Goal: Task Accomplishment & Management: Use online tool/utility

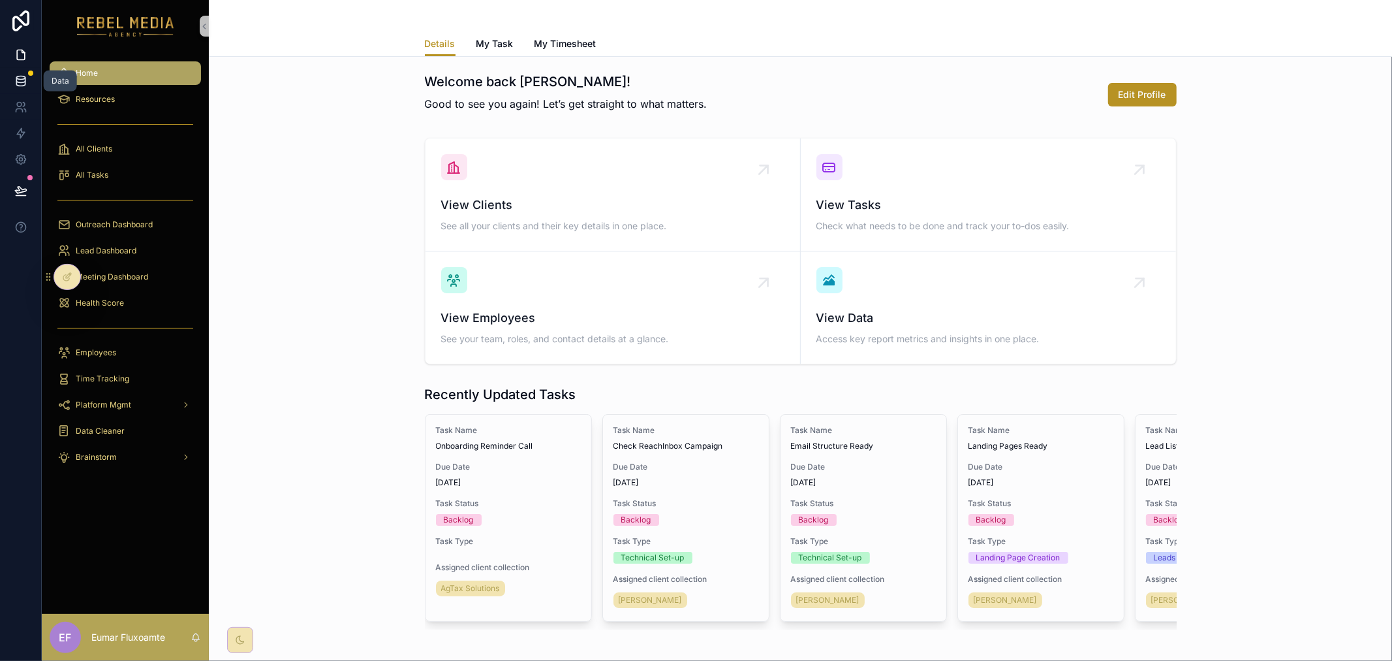
click at [20, 83] on icon at bounding box center [20, 80] width 13 height 13
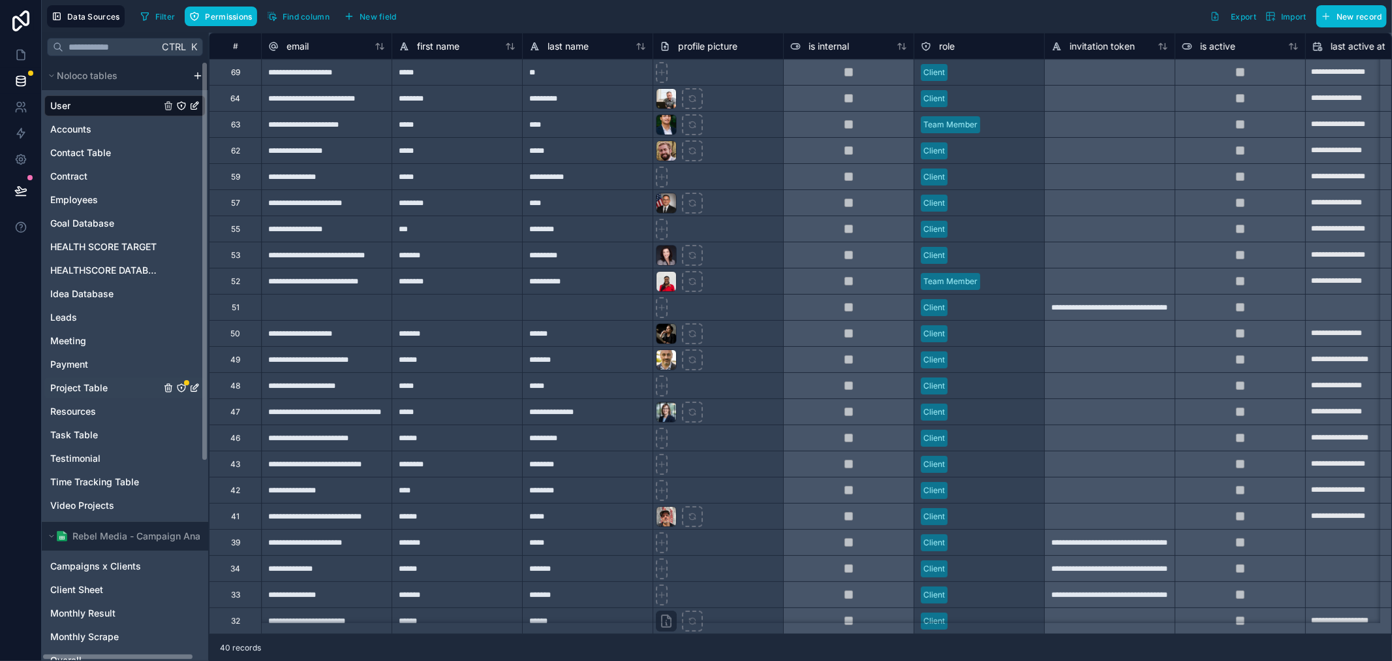
click at [103, 387] on span "Project Table" at bounding box center [78, 387] width 57 height 13
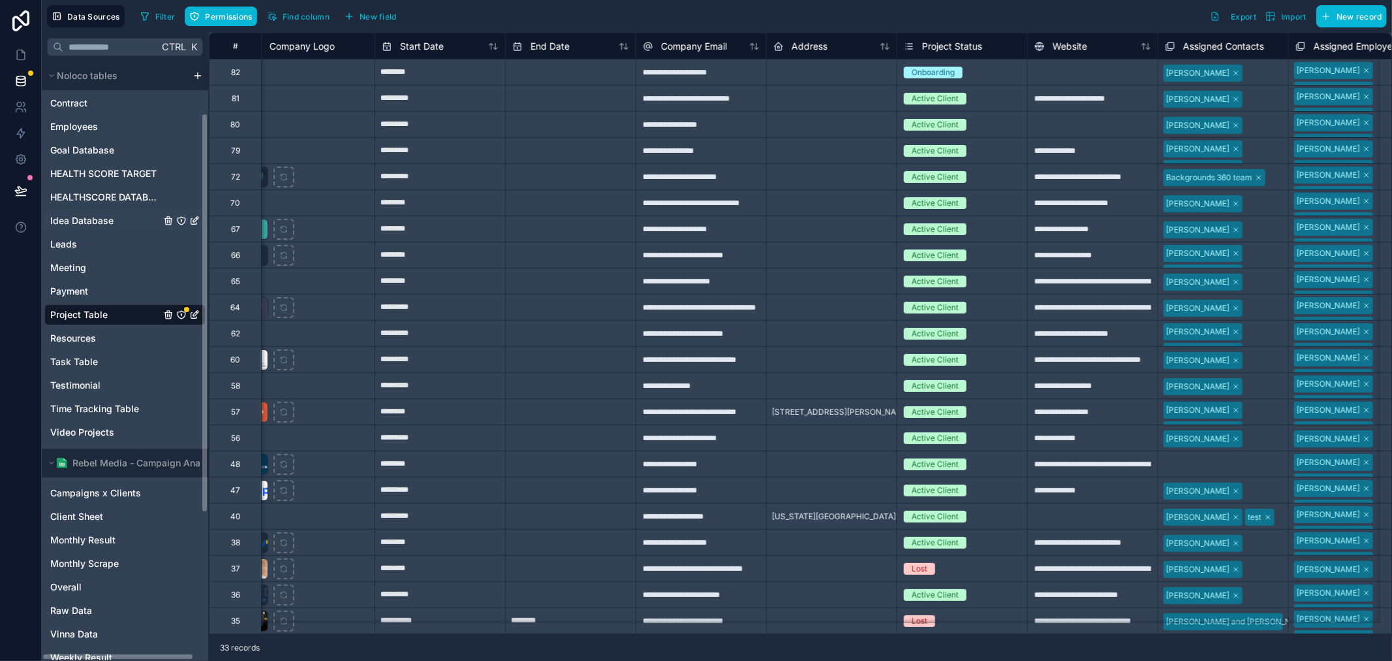
scroll to position [72, 0]
click at [121, 200] on span "HEALTHSCORE DATABASE" at bounding box center [105, 197] width 110 height 13
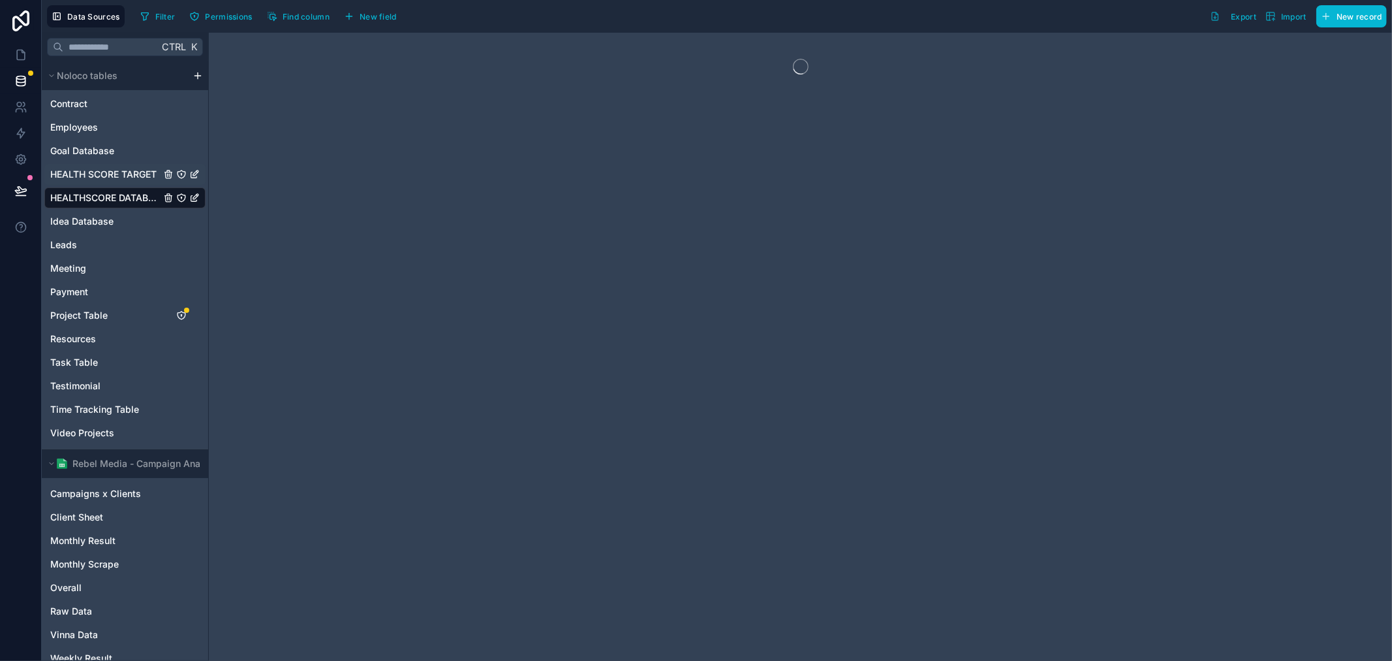
click at [109, 178] on span "HEALTH SCORE TARGET" at bounding box center [103, 174] width 106 height 13
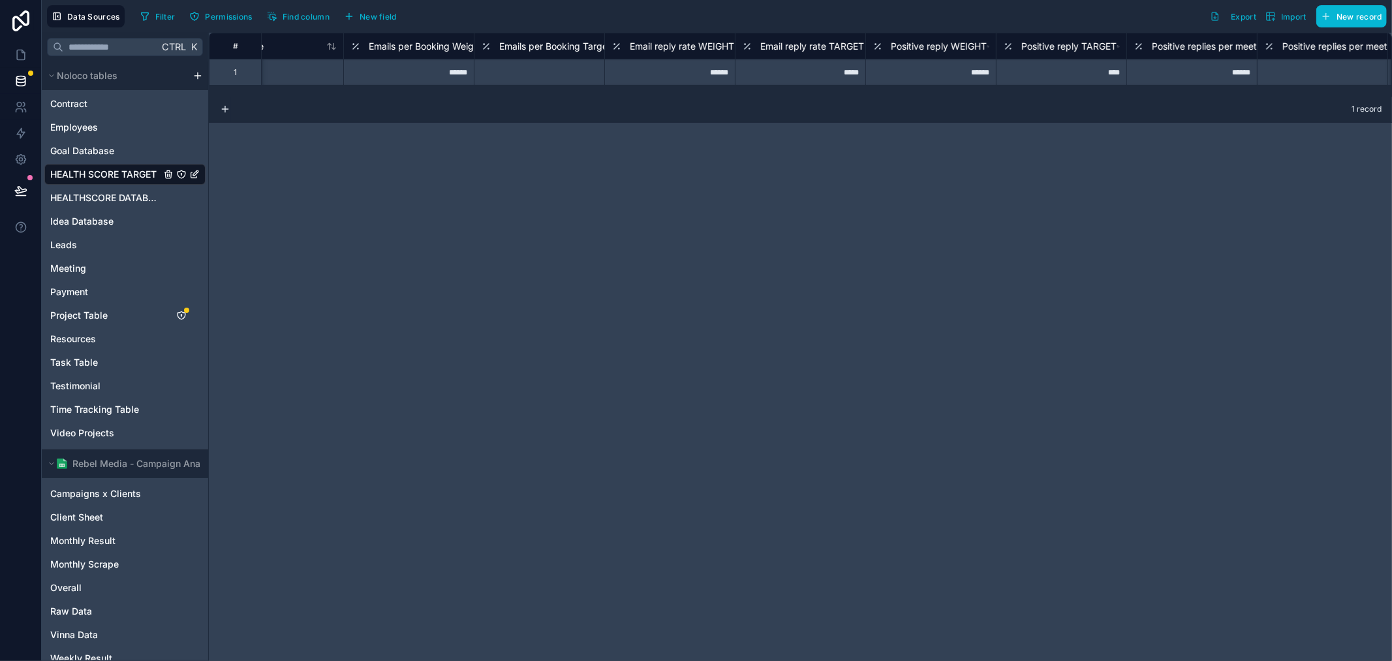
scroll to position [0, 57]
click at [106, 192] on span "HEALTHSCORE DATABASE" at bounding box center [105, 197] width 110 height 13
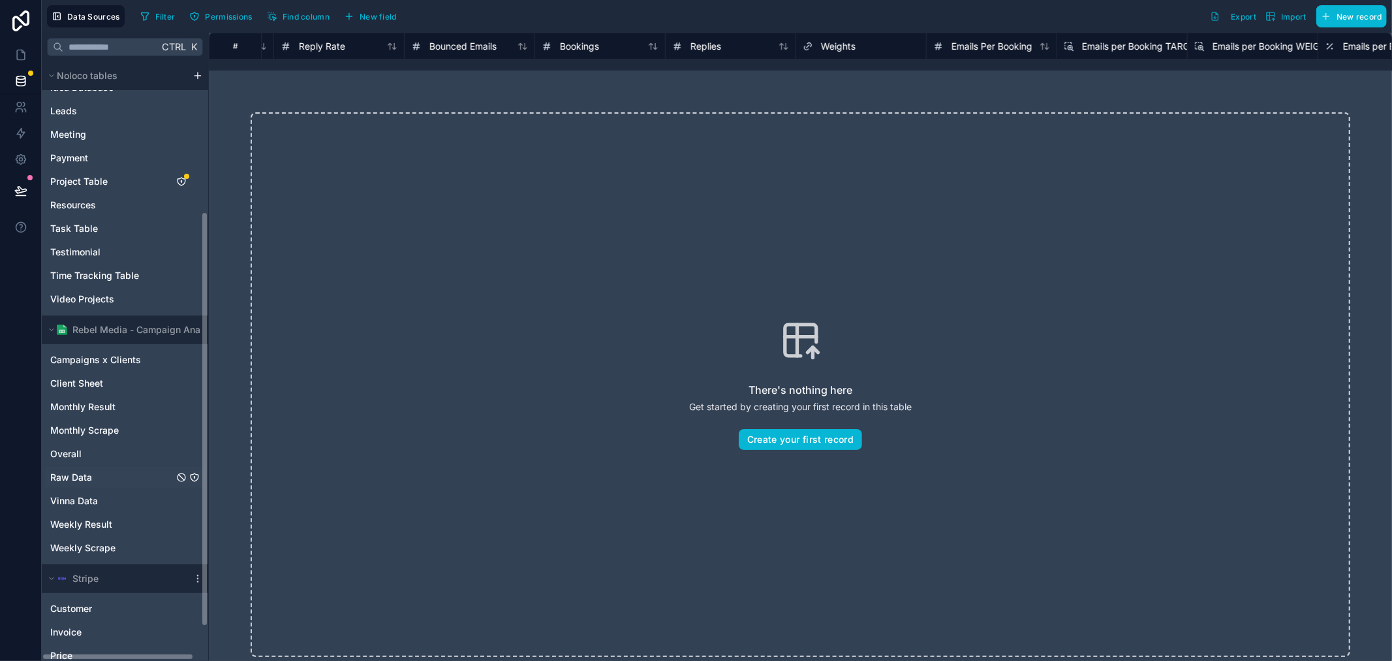
scroll to position [217, 0]
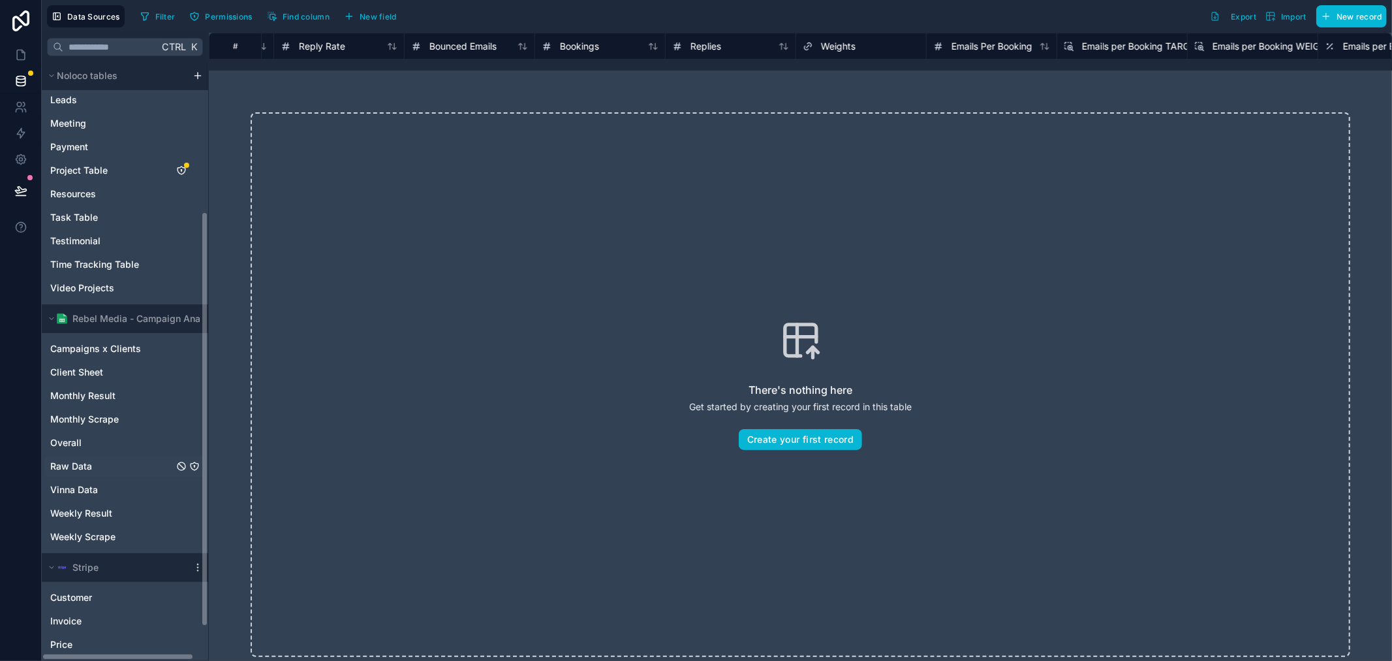
click at [95, 469] on div "Raw Data" at bounding box center [124, 466] width 161 height 21
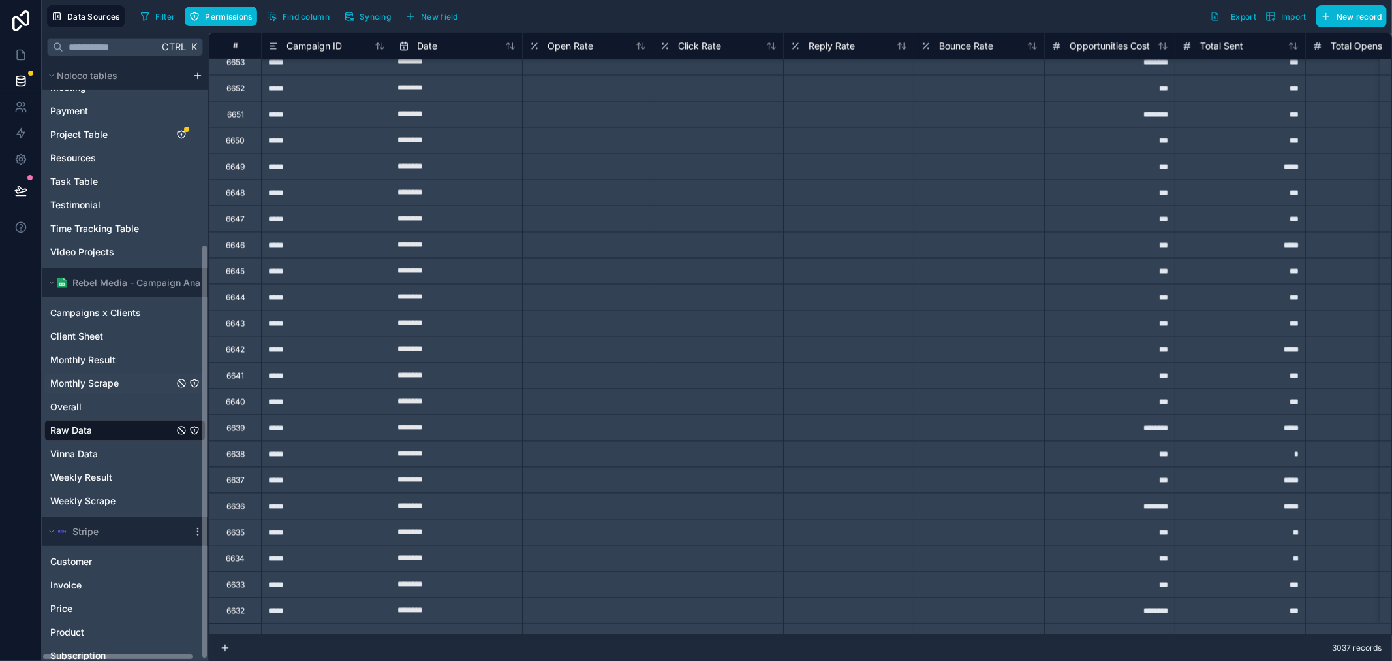
scroll to position [264, 0]
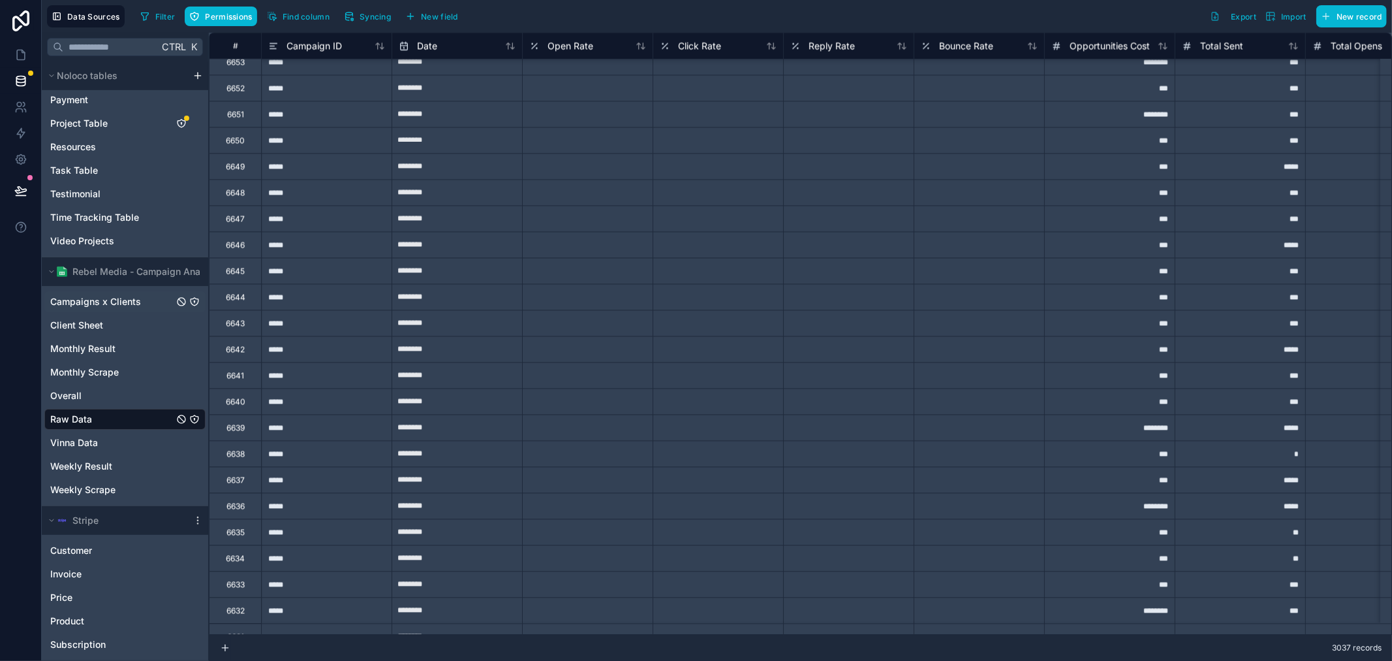
click at [125, 302] on span "Campaigns x Clients" at bounding box center [95, 301] width 91 height 13
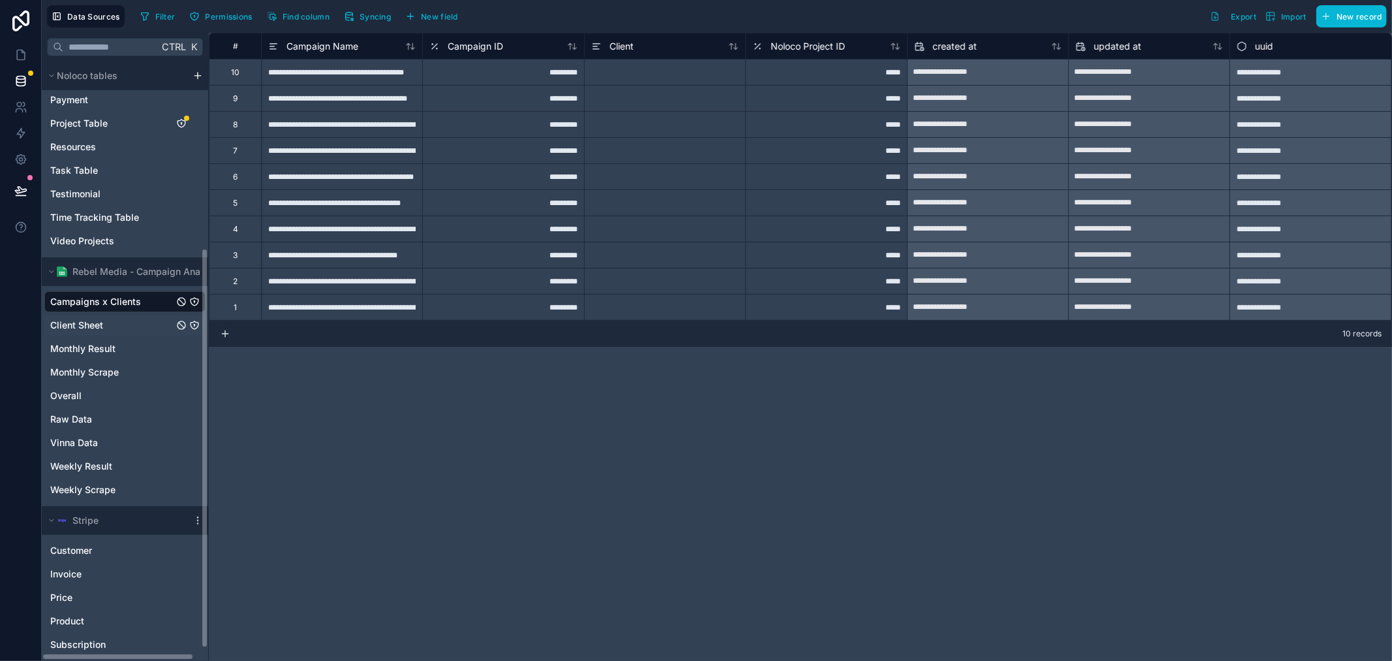
click at [101, 324] on span "Client Sheet" at bounding box center [76, 325] width 53 height 13
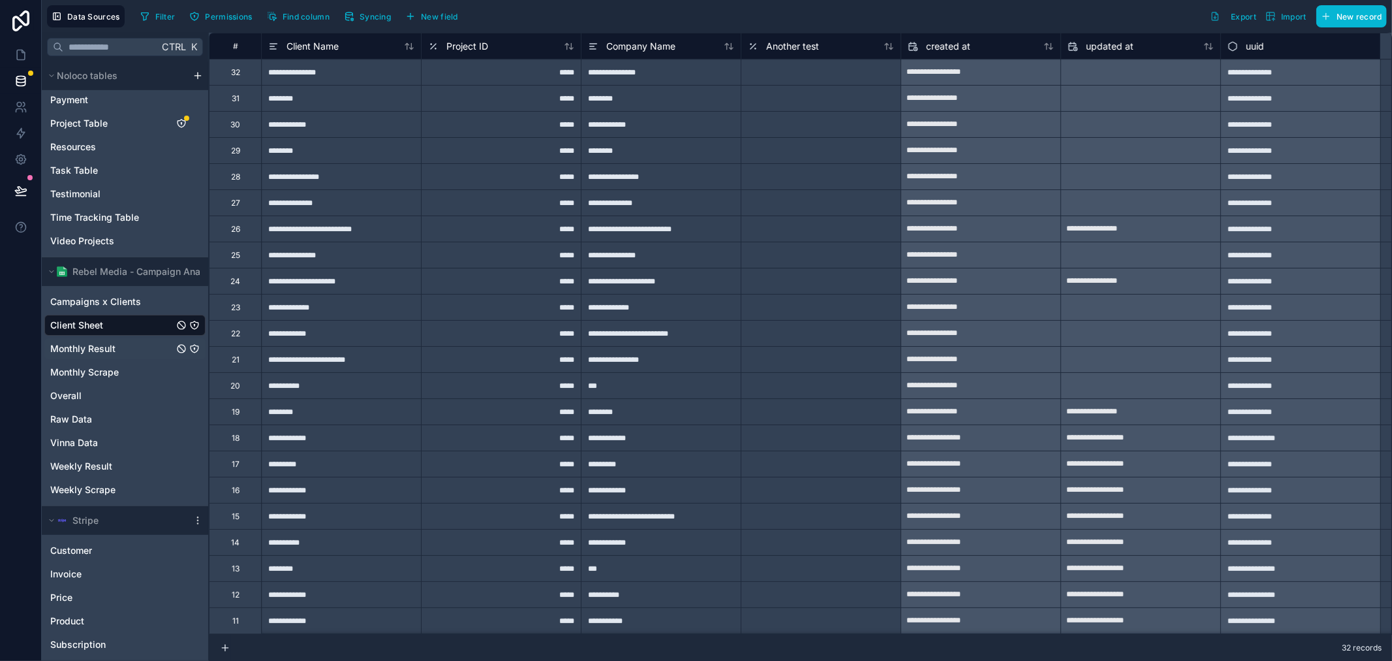
click at [103, 344] on span "Monthly Result" at bounding box center [82, 348] width 65 height 13
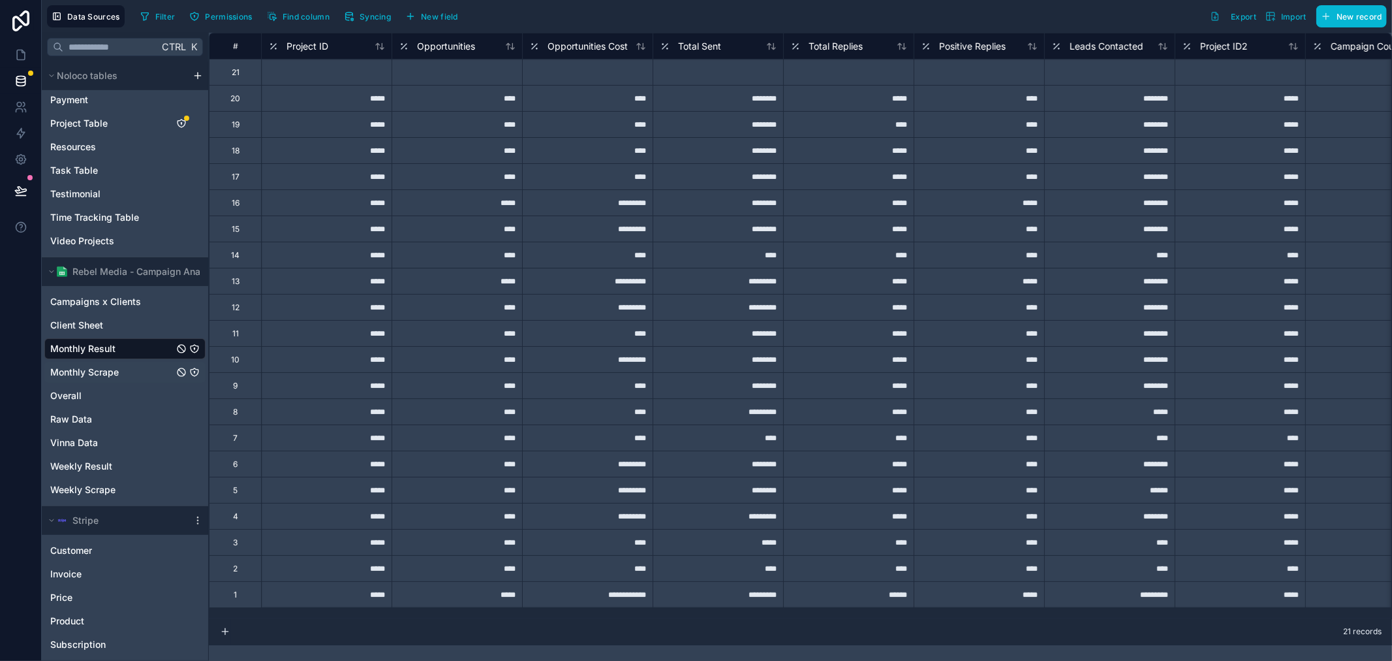
click at [102, 373] on span "Monthly Scrape" at bounding box center [84, 372] width 69 height 13
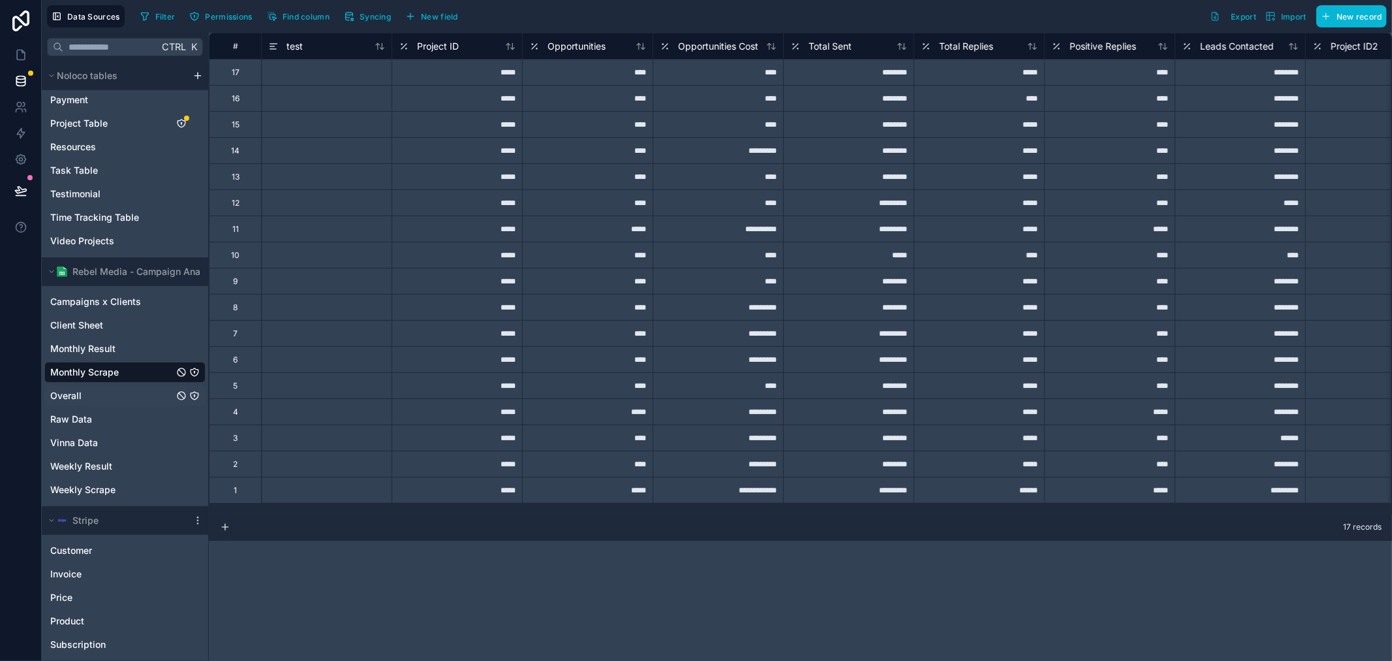
click at [120, 389] on div "Overall" at bounding box center [124, 395] width 161 height 21
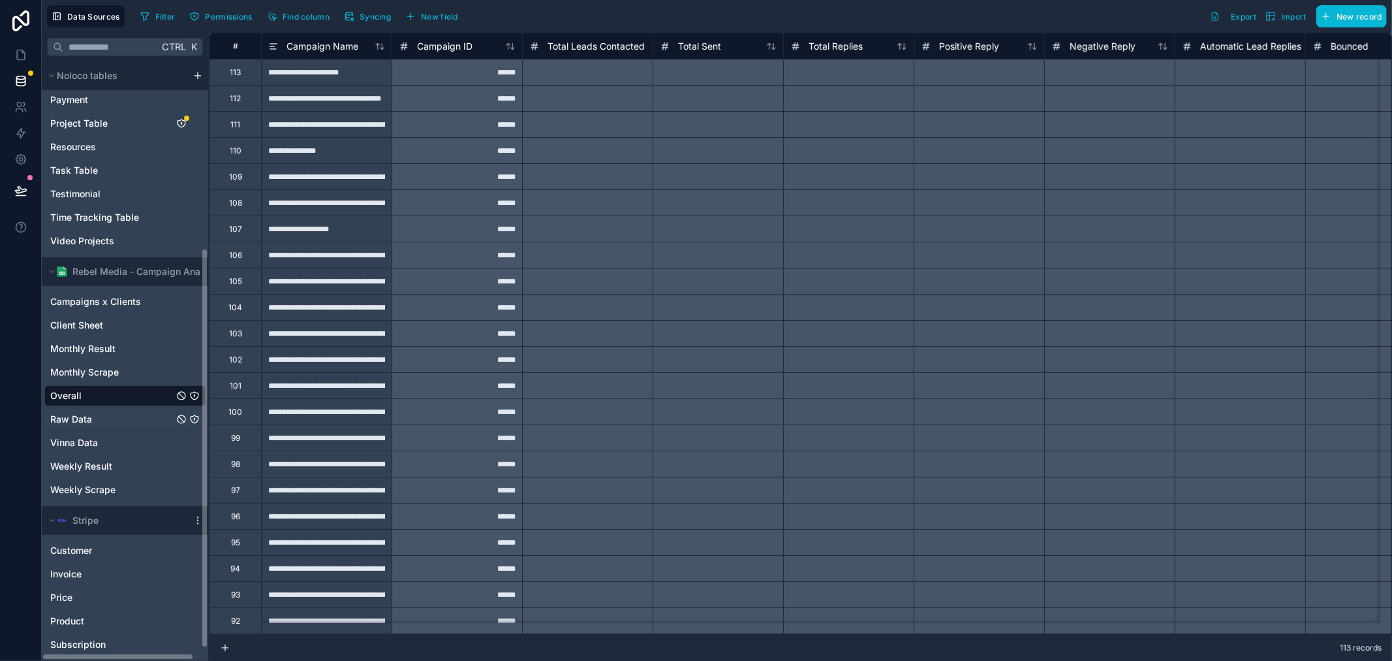
click at [110, 425] on div "Raw Data" at bounding box center [124, 419] width 161 height 21
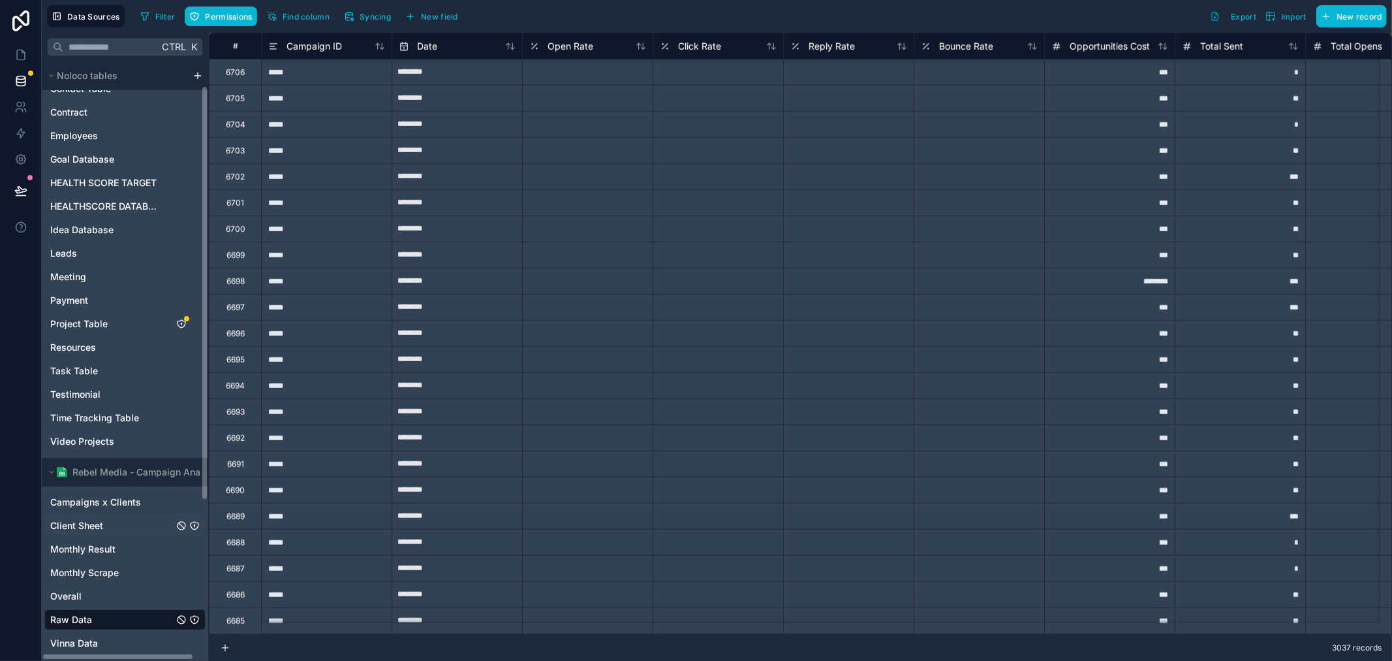
scroll to position [264, 0]
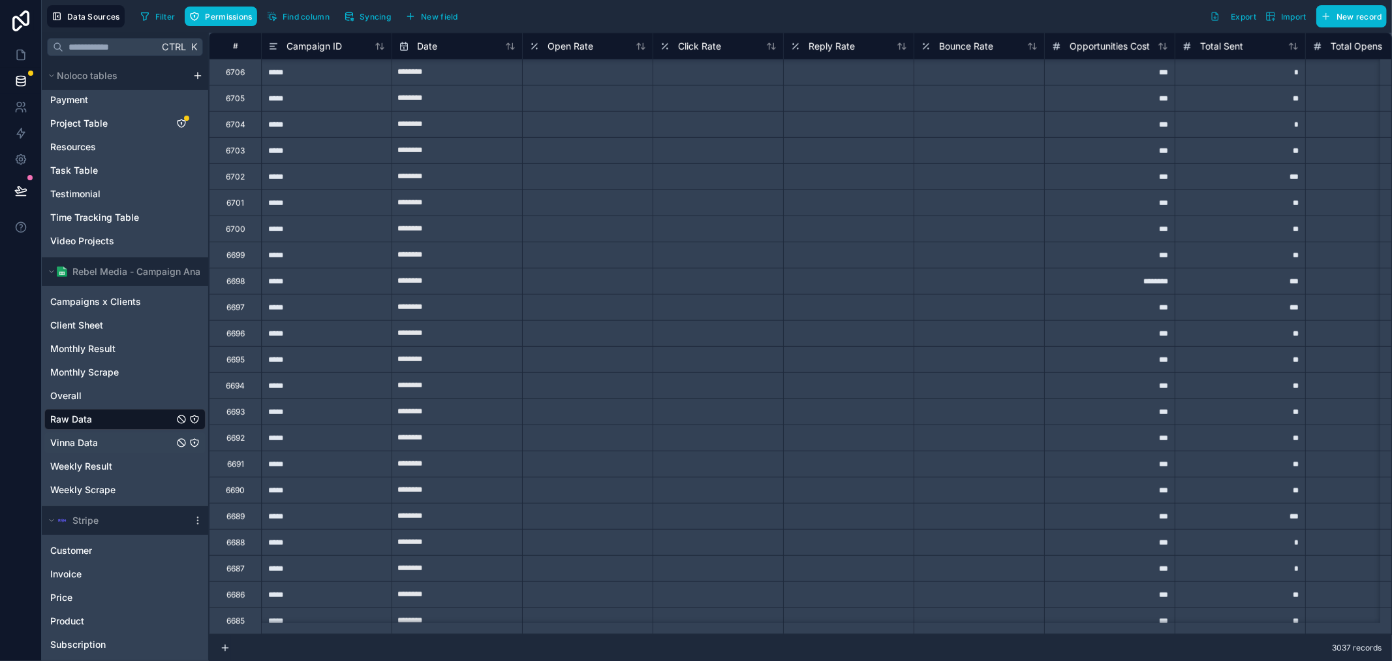
click at [114, 445] on div "Vinna Data" at bounding box center [124, 442] width 161 height 21
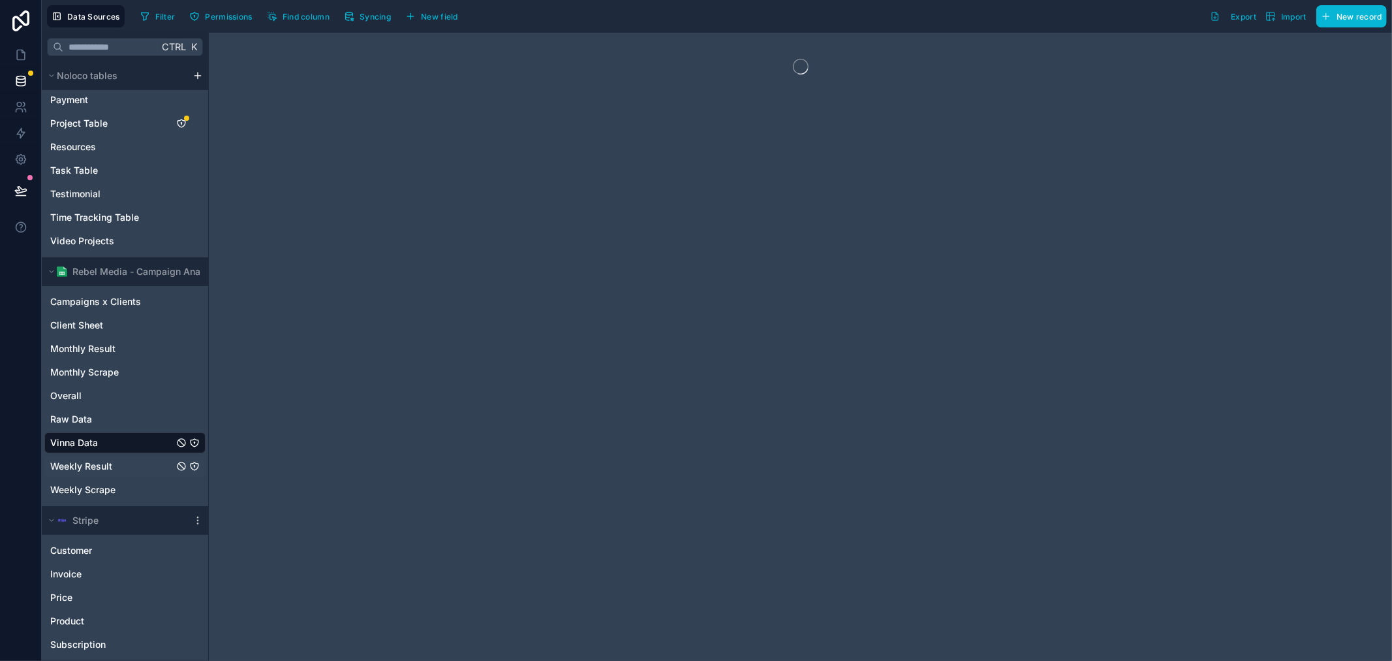
click at [114, 457] on div "Weekly Result" at bounding box center [124, 466] width 161 height 21
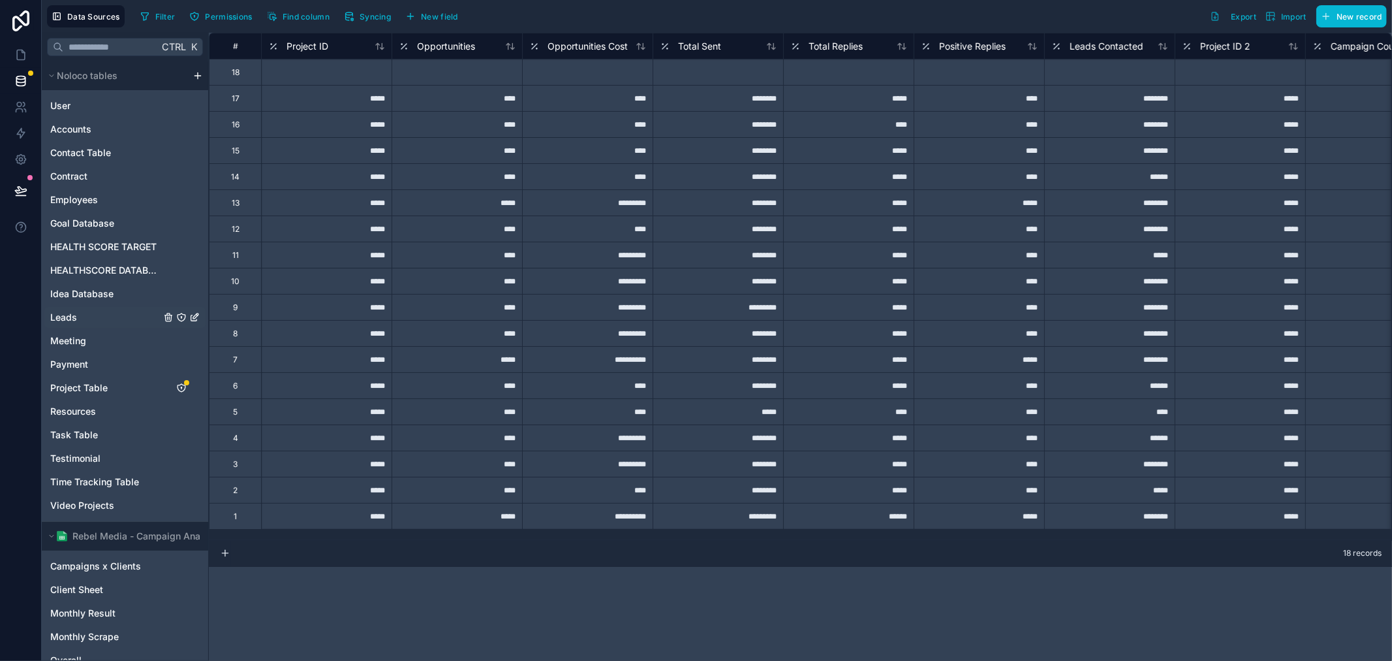
click at [98, 315] on div "Leads" at bounding box center [124, 317] width 161 height 21
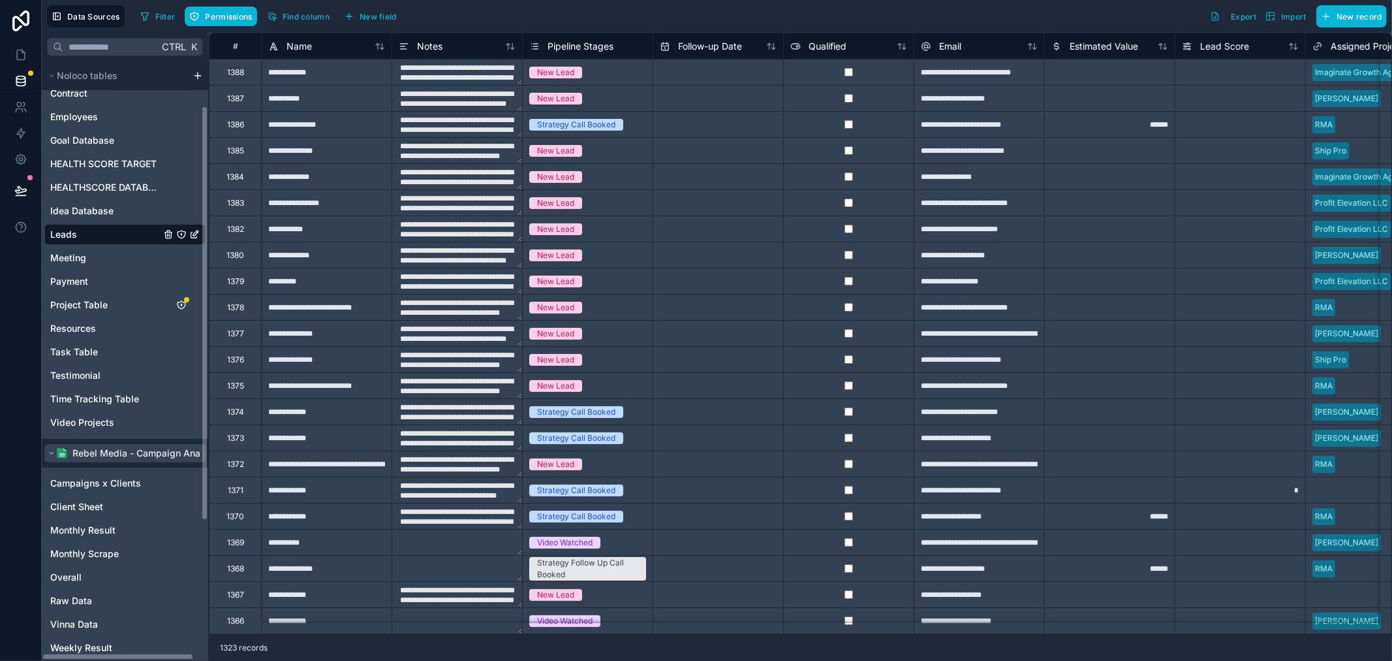
scroll to position [264, 0]
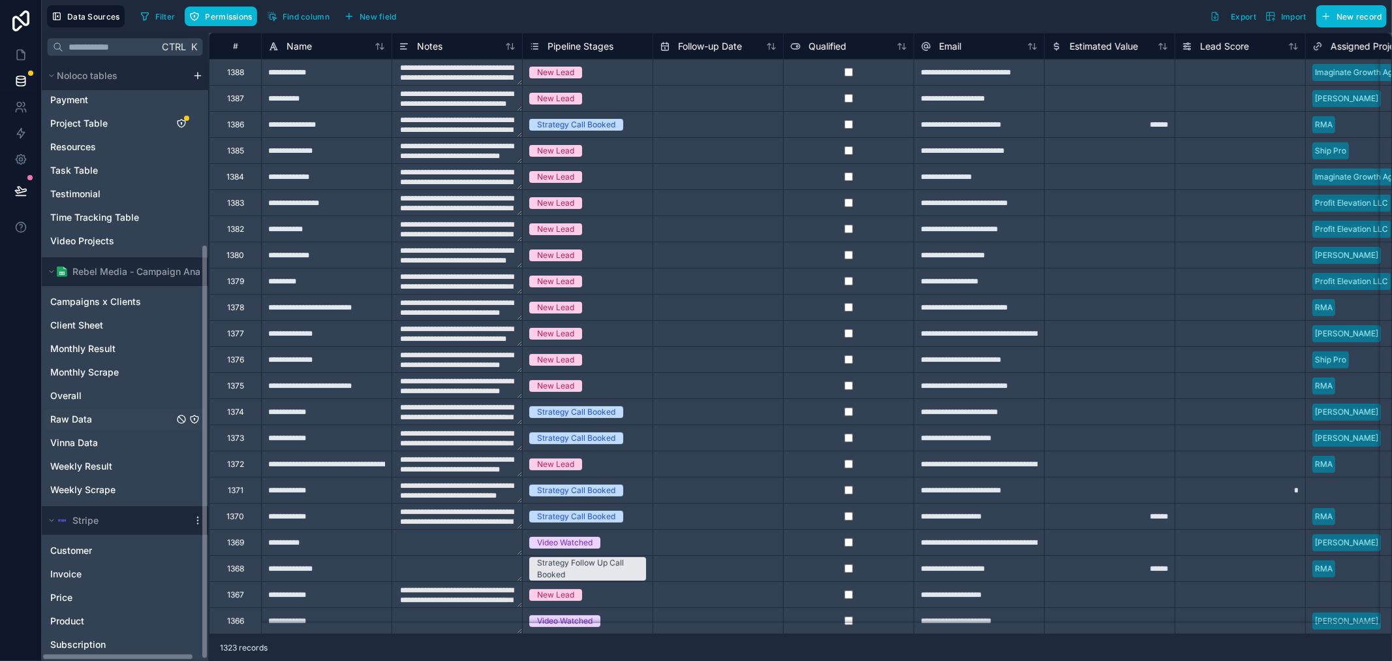
click at [103, 421] on div "Raw Data" at bounding box center [124, 419] width 161 height 21
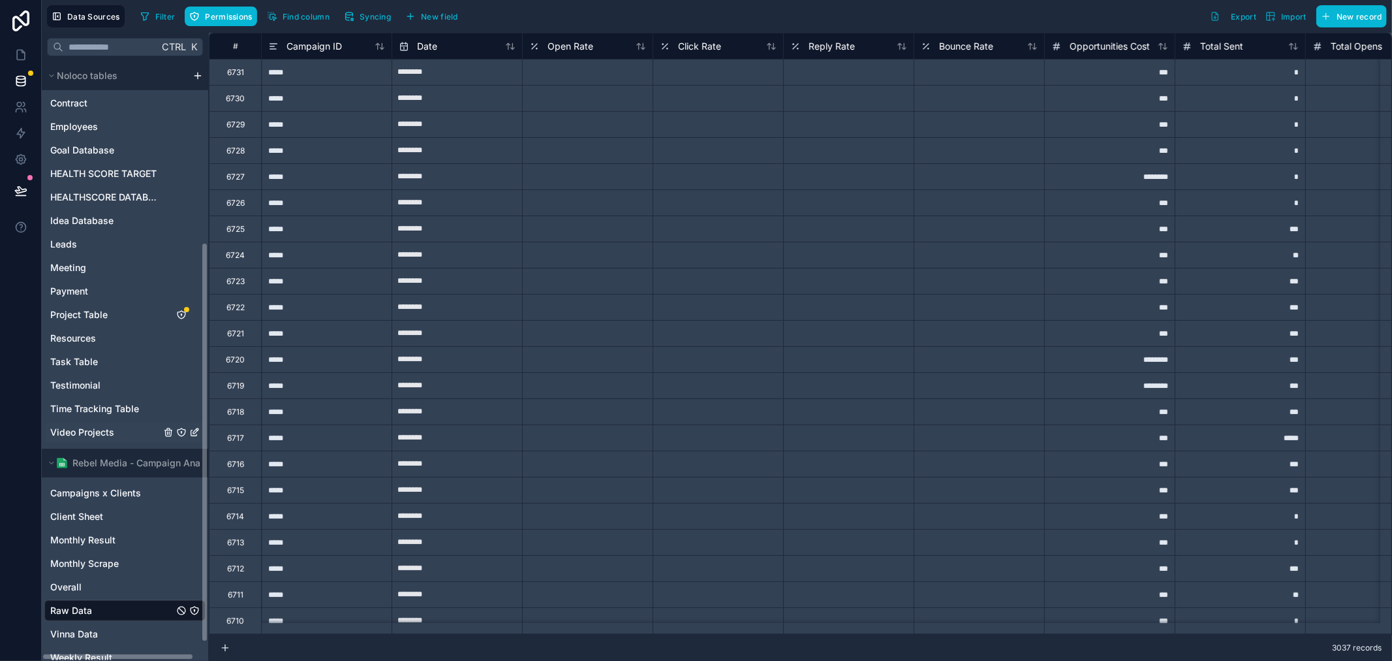
scroll to position [47, 0]
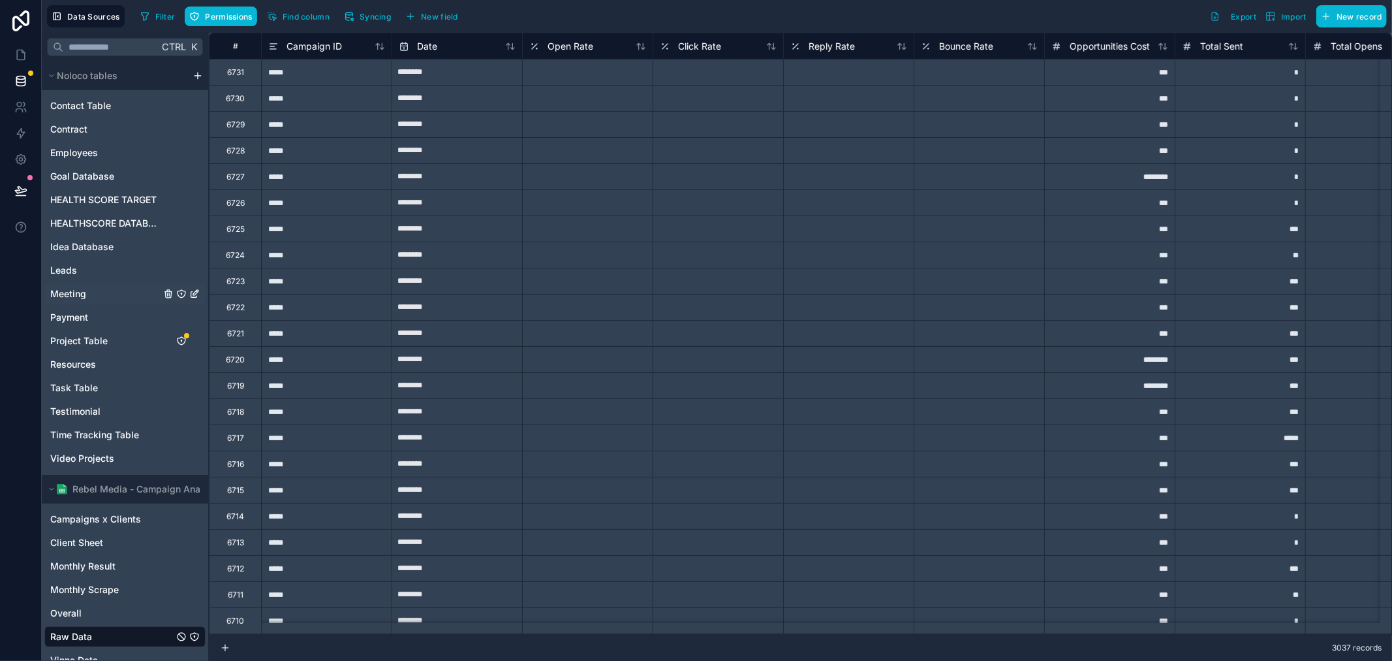
click at [103, 299] on div "Meeting" at bounding box center [124, 293] width 161 height 21
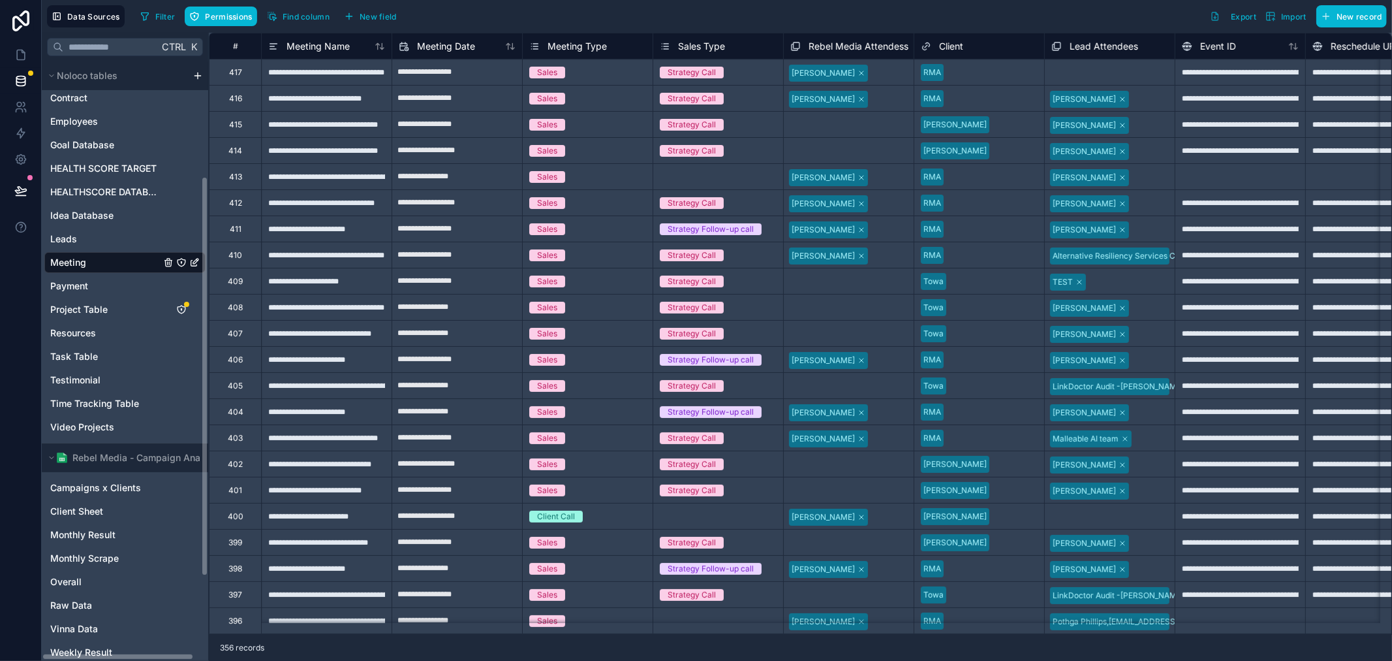
scroll to position [264, 0]
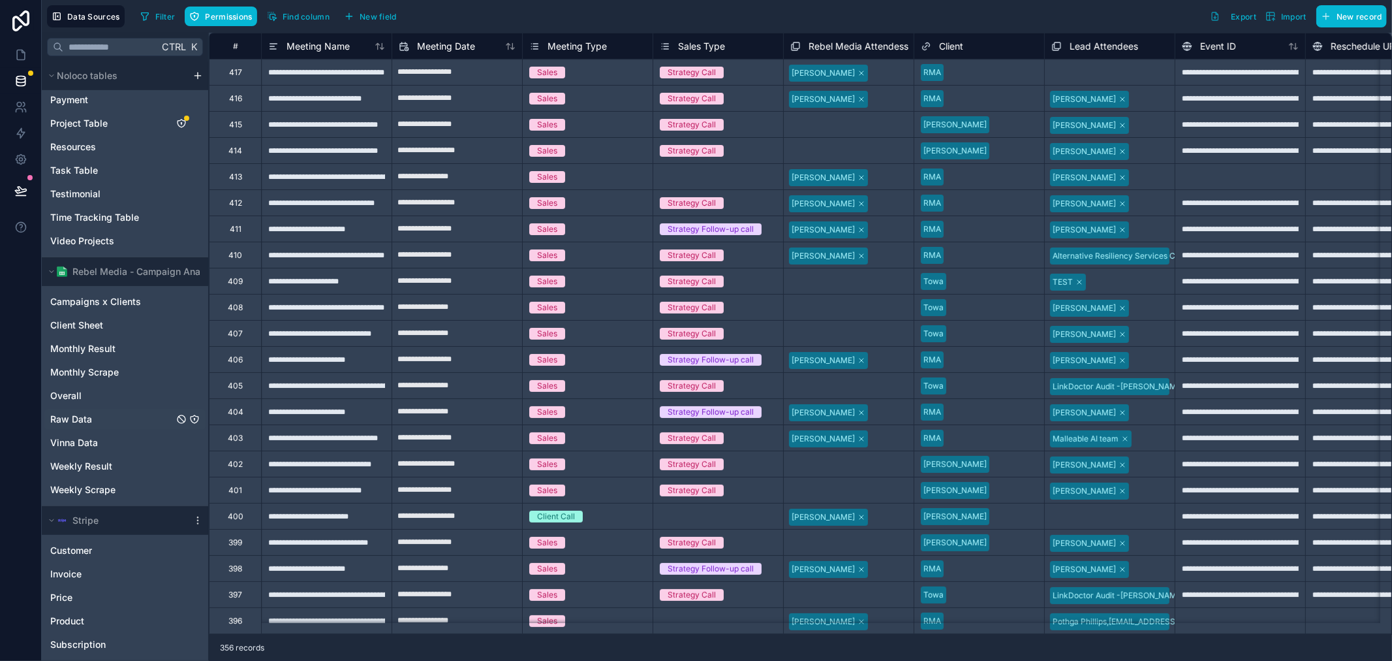
click at [117, 419] on div "Raw Data" at bounding box center [124, 419] width 161 height 21
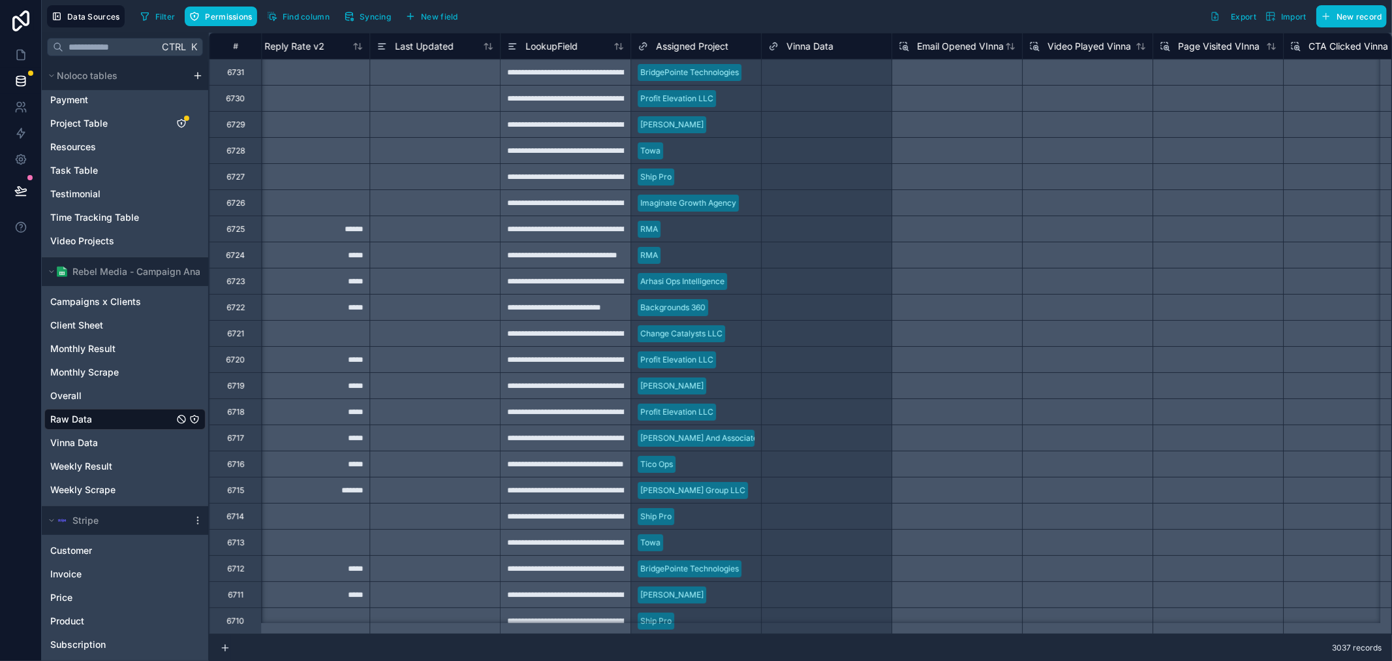
scroll to position [0, 2996]
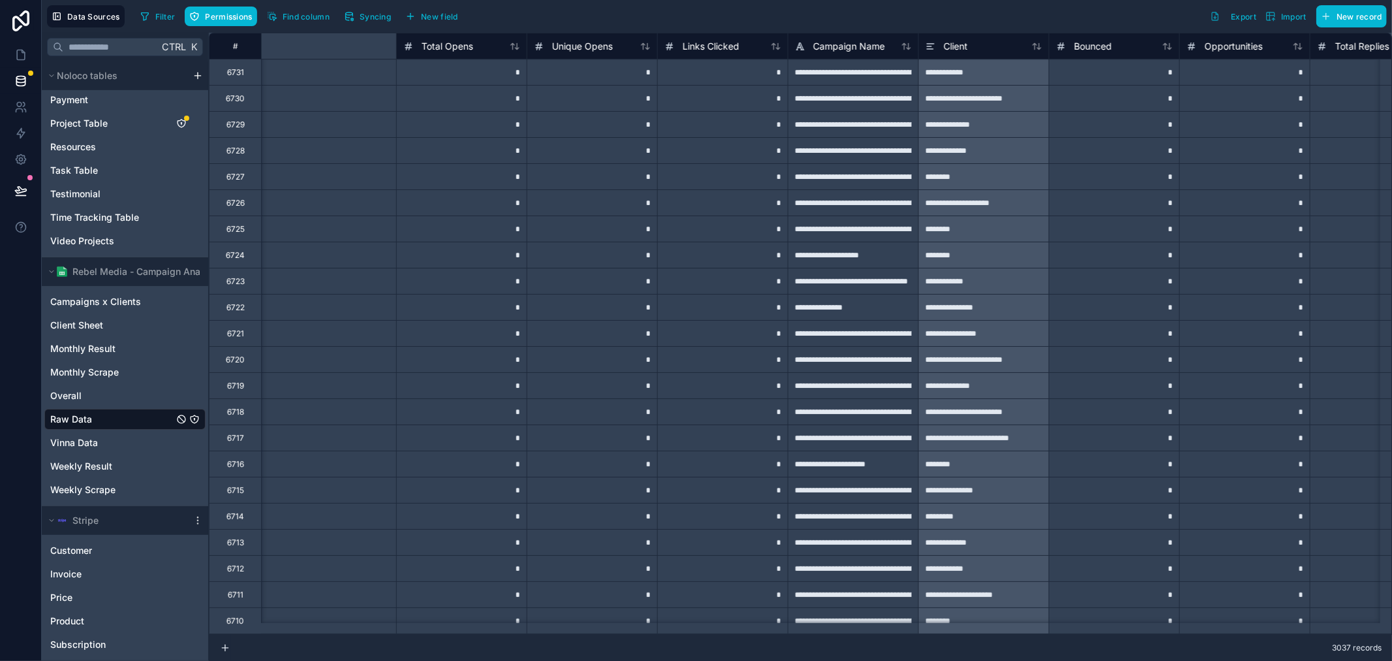
type input "**********"
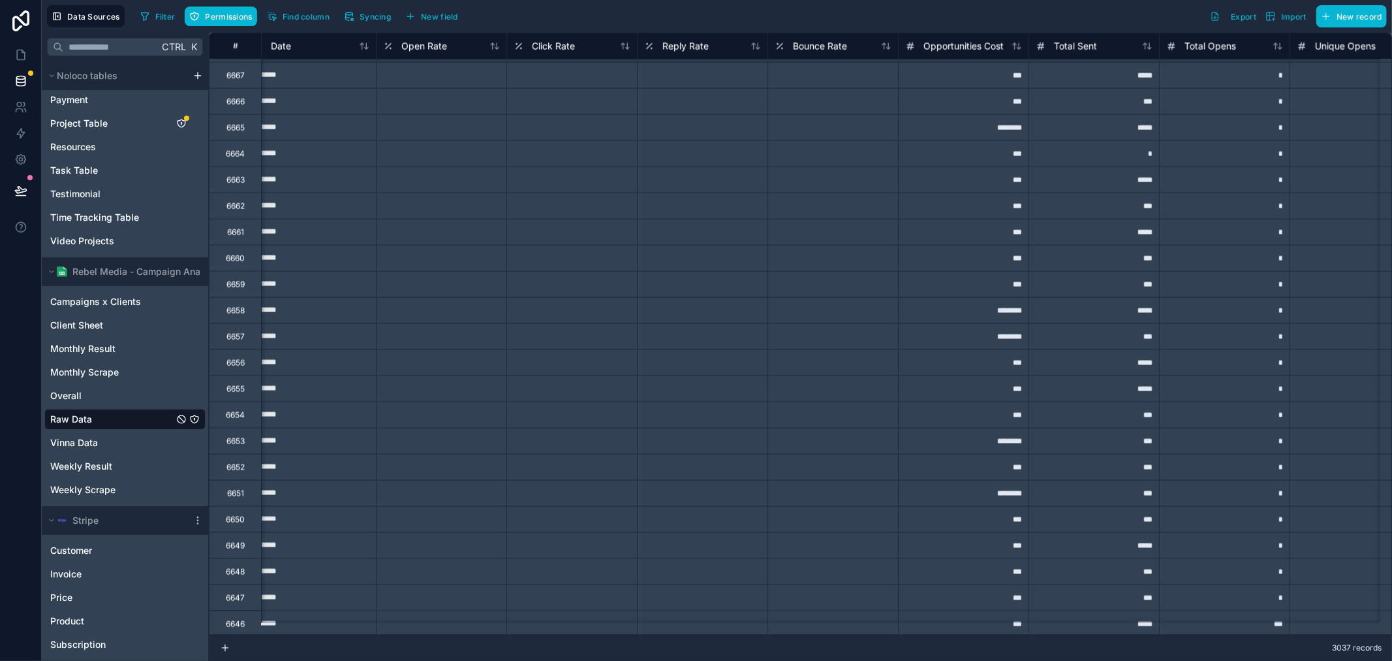
scroll to position [2175, 146]
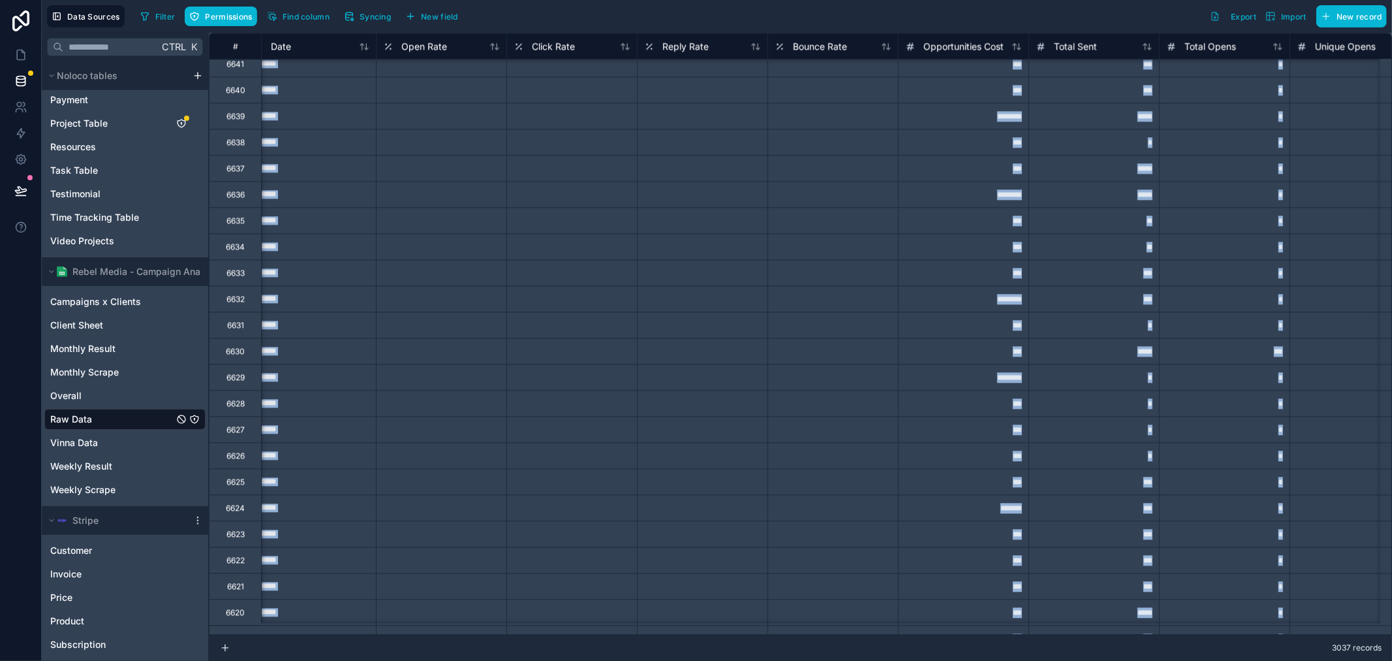
drag, startPoint x: 460, startPoint y: 634, endPoint x: 544, endPoint y: 616, distance: 85.7
click at [544, 616] on div "# Campaign ID Date Open Rate Click Rate Reply Rate Bounce Rate Opportunities Co…" at bounding box center [800, 347] width 1183 height 628
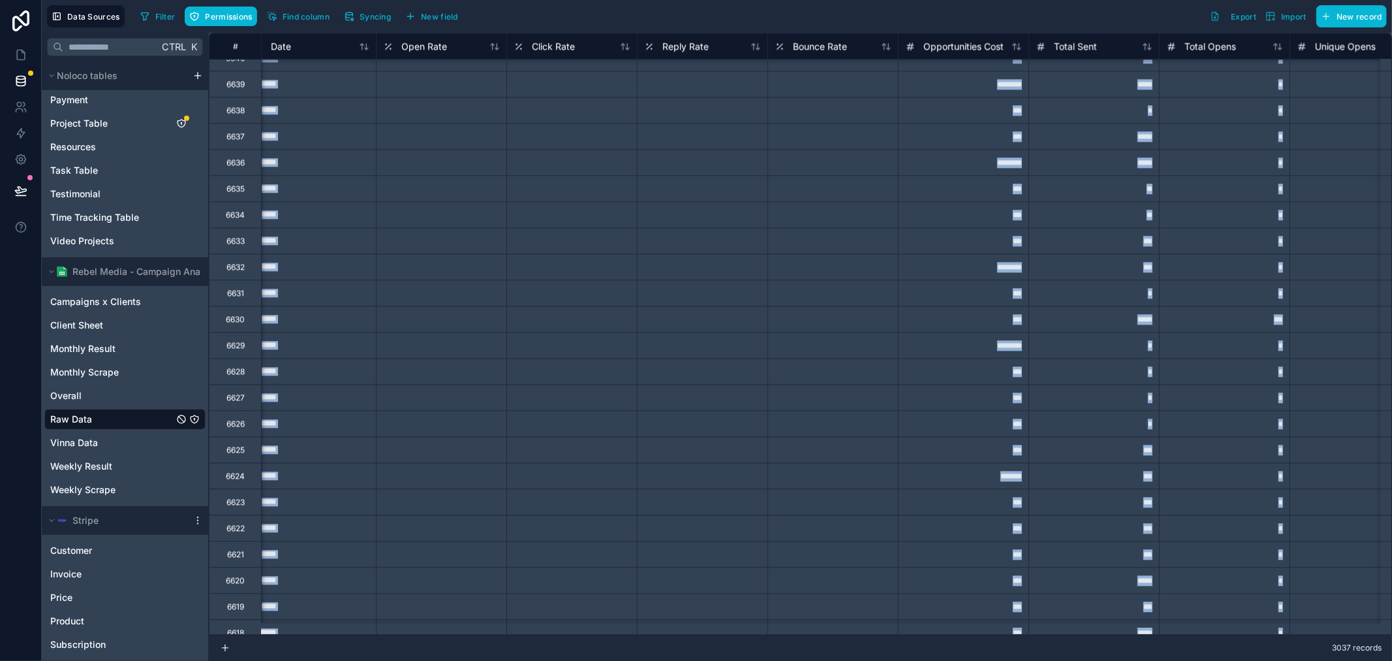
click at [593, 640] on div "3037 records" at bounding box center [800, 647] width 1183 height 26
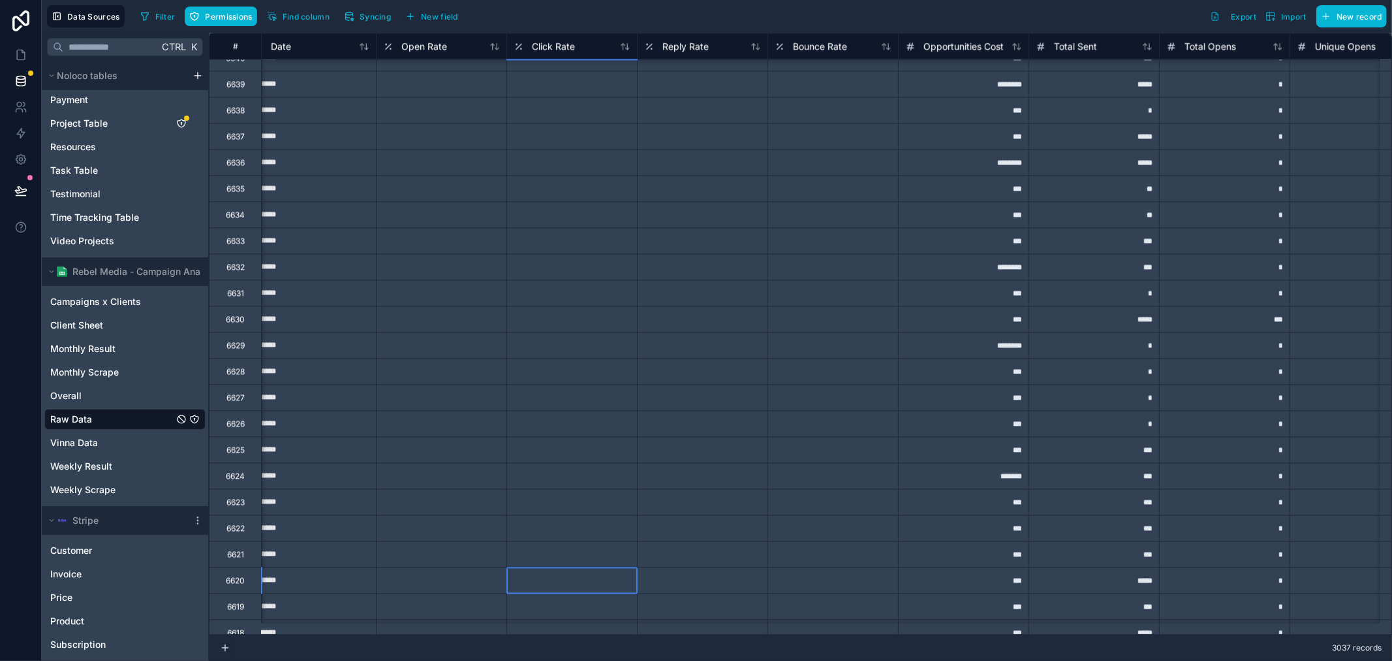
click at [585, 587] on div at bounding box center [572, 580] width 131 height 26
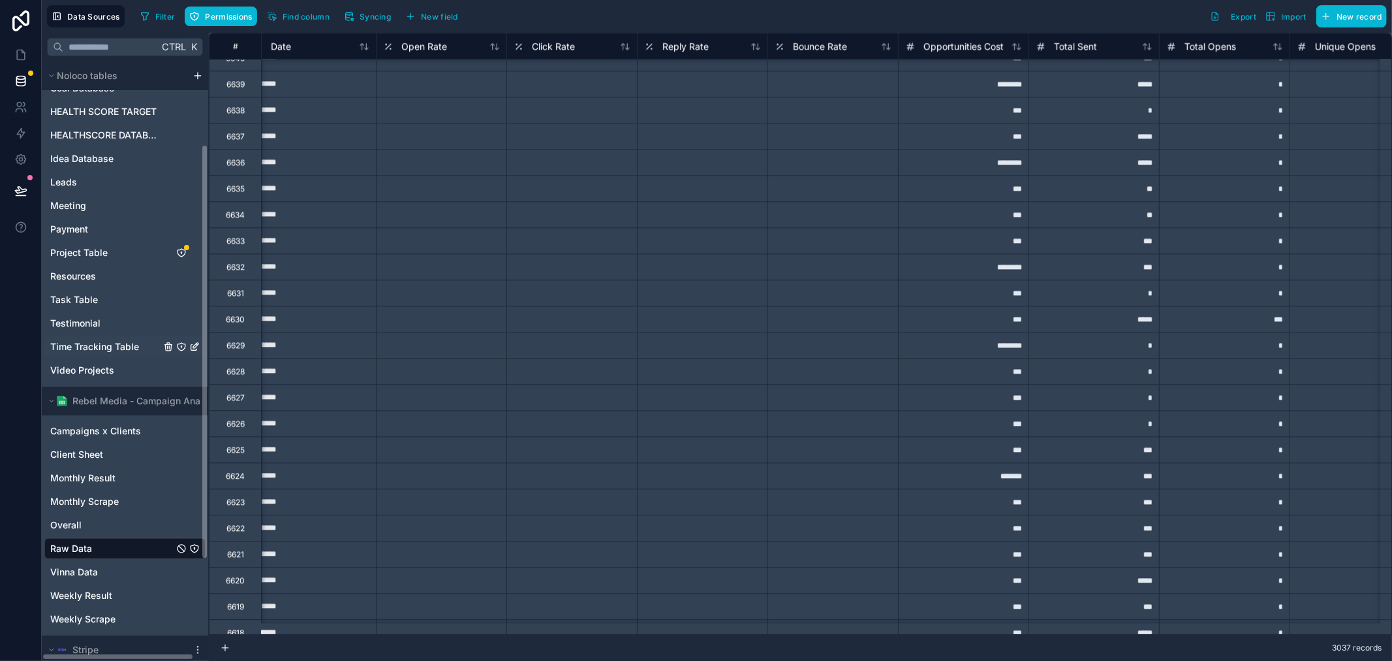
scroll to position [119, 0]
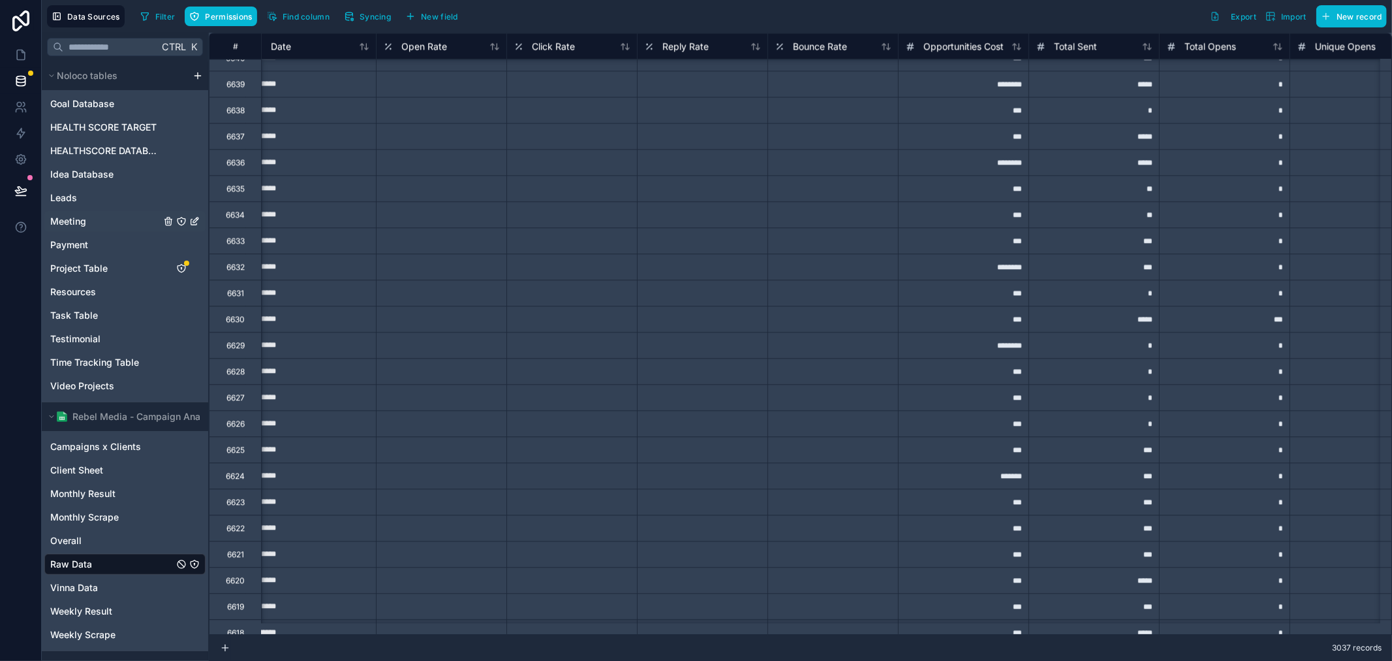
click at [113, 219] on div "Meeting" at bounding box center [124, 221] width 161 height 21
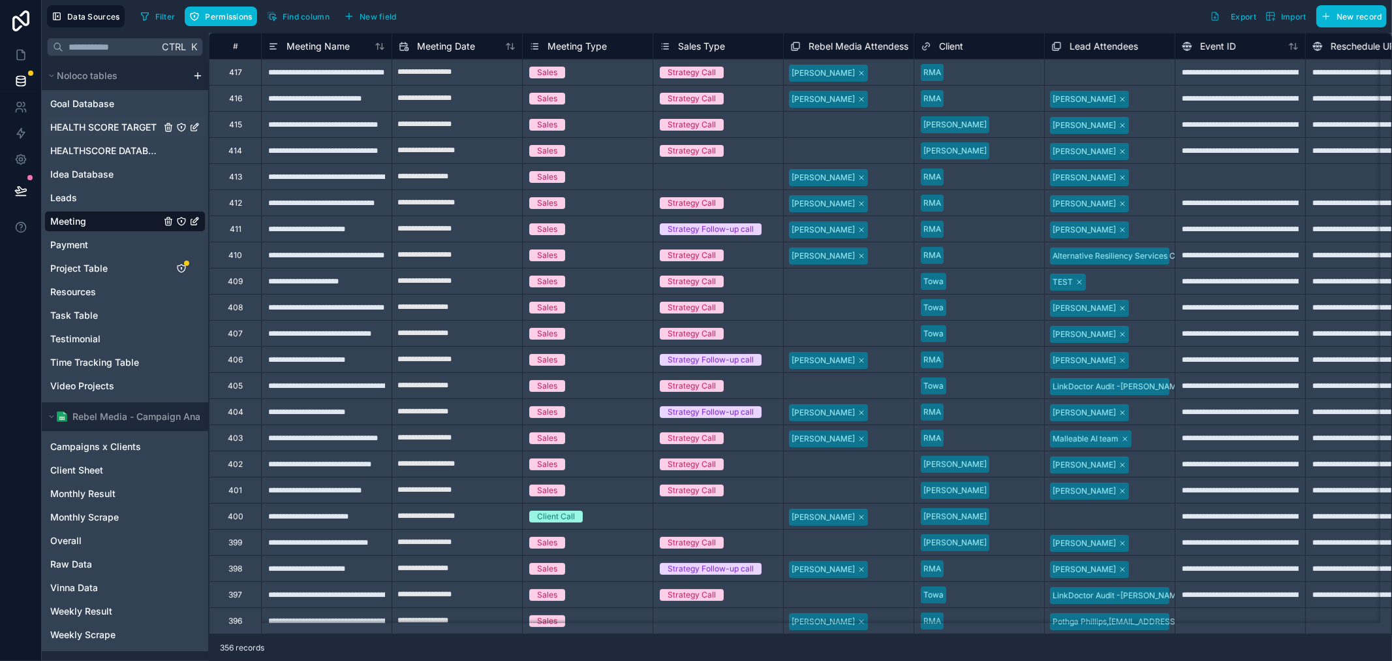
click at [125, 124] on span "HEALTH SCORE TARGET" at bounding box center [103, 127] width 106 height 13
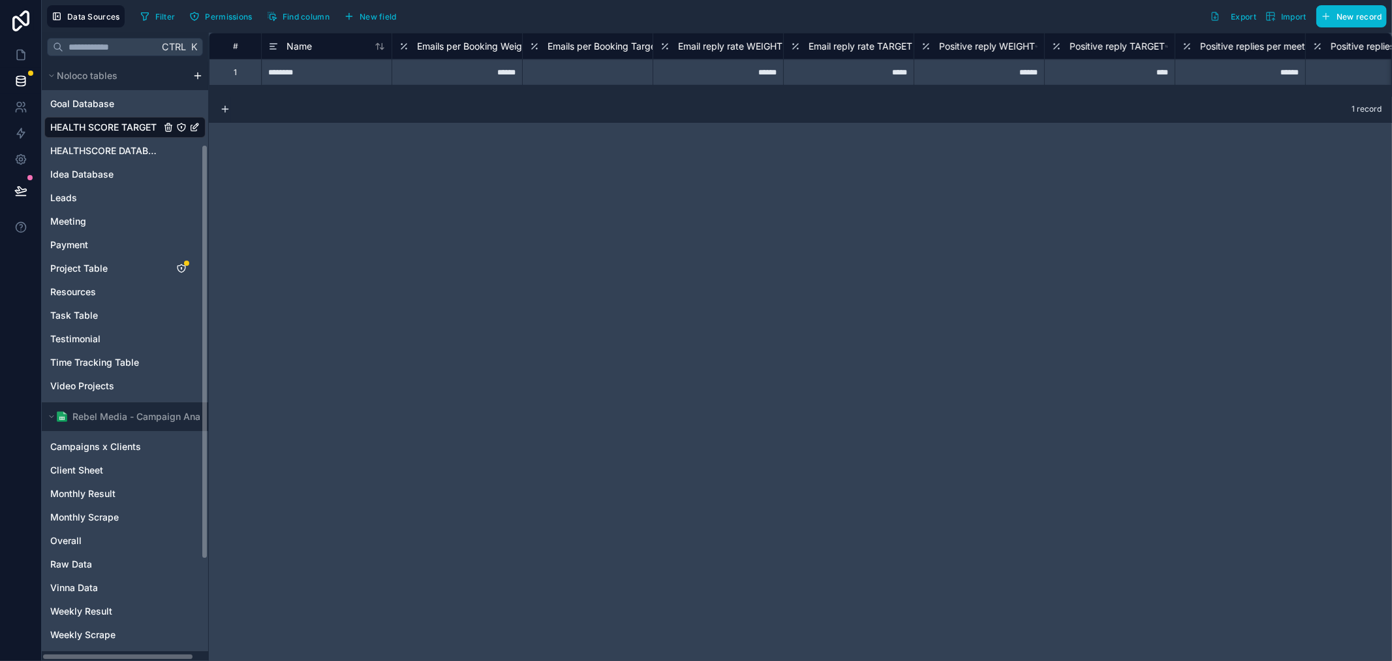
click at [95, 127] on span "HEALTH SCORE TARGET" at bounding box center [103, 127] width 106 height 13
click at [123, 152] on span "HEALTHSCORE DATABASE" at bounding box center [105, 150] width 110 height 13
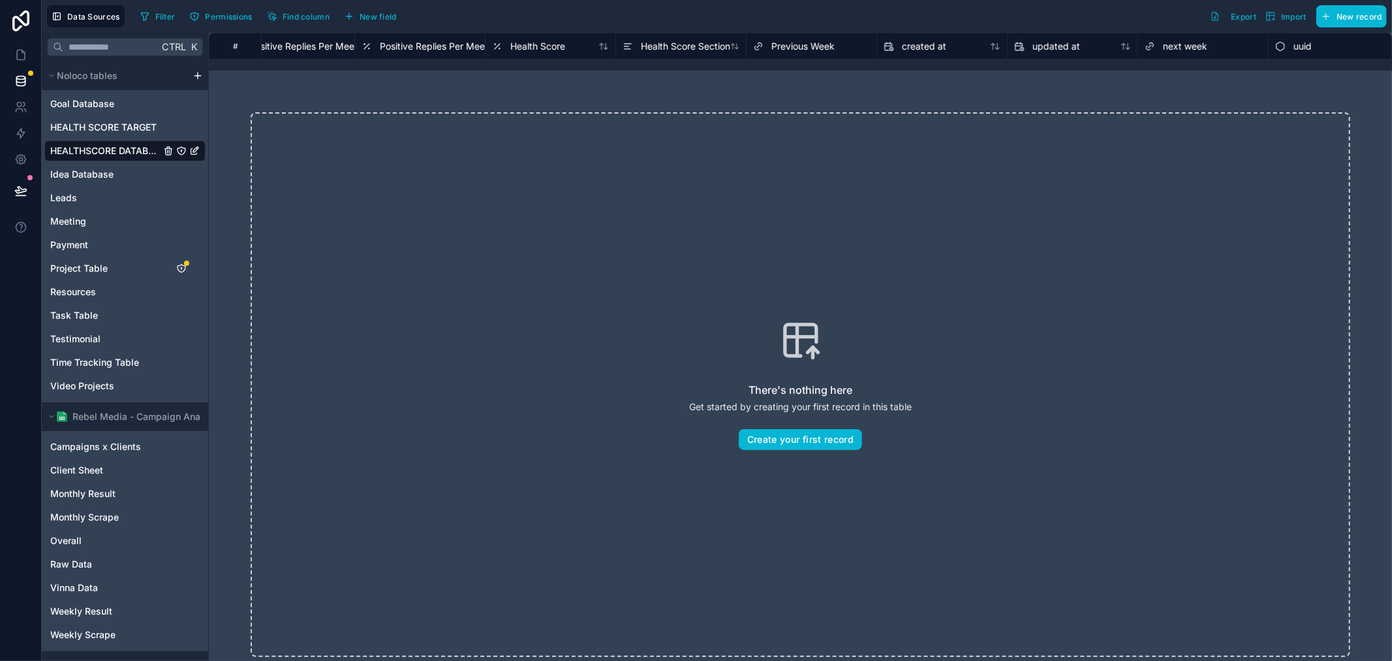
scroll to position [0, 4482]
click at [22, 21] on icon at bounding box center [20, 20] width 17 height 21
click at [837, 42] on div "Previous Week" at bounding box center [812, 47] width 117 height 16
click at [821, 57] on div "Previous Week" at bounding box center [812, 46] width 131 height 26
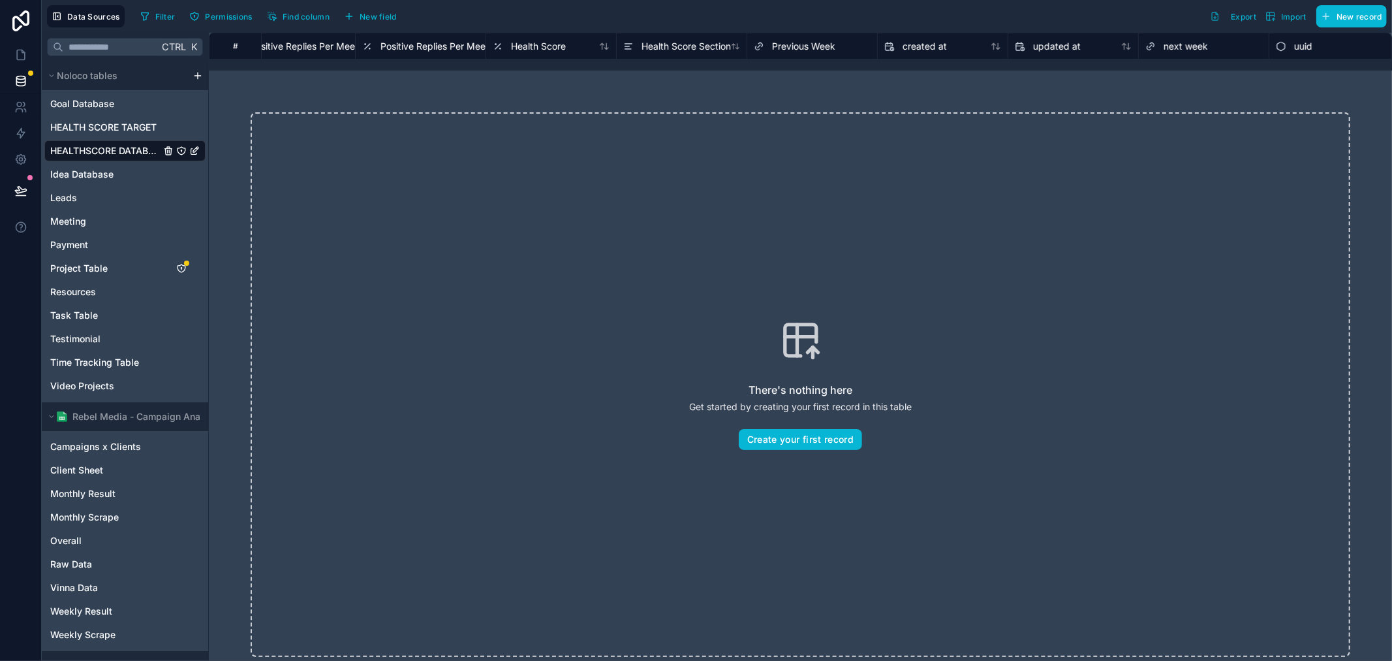
click at [814, 49] on span "Previous Week" at bounding box center [803, 46] width 63 height 13
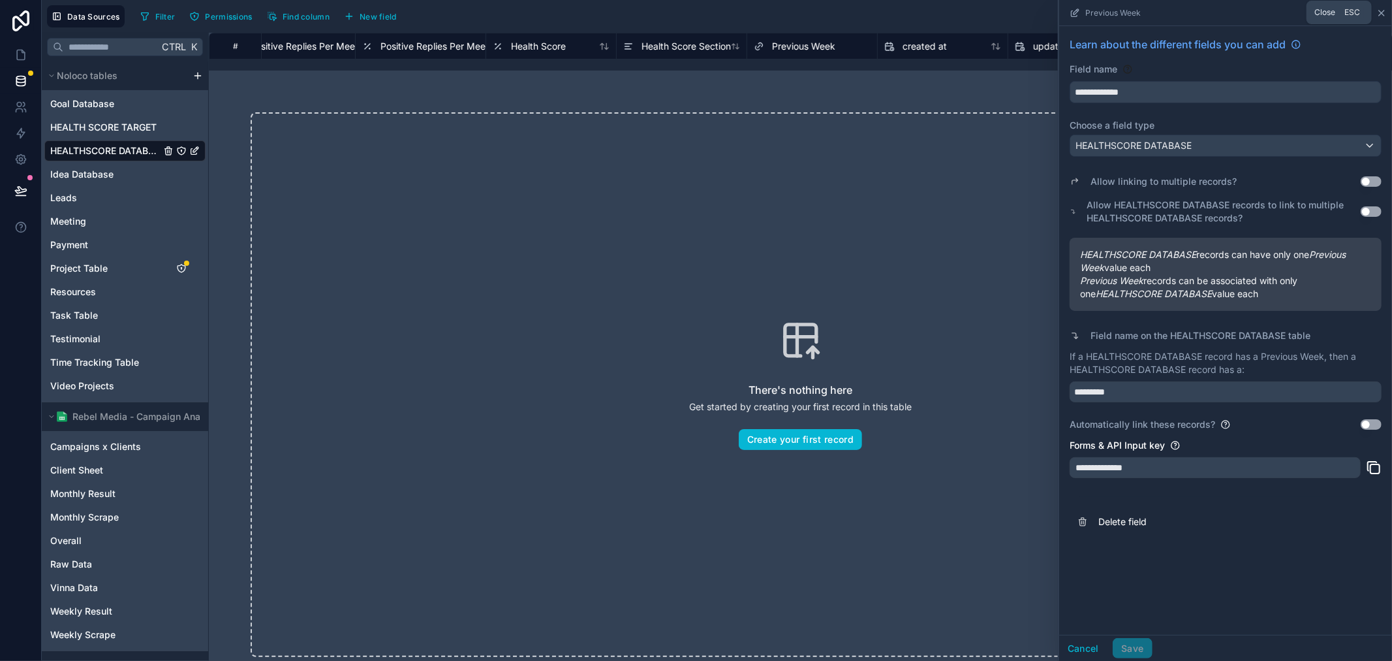
click at [1382, 12] on icon at bounding box center [1381, 12] width 5 height 5
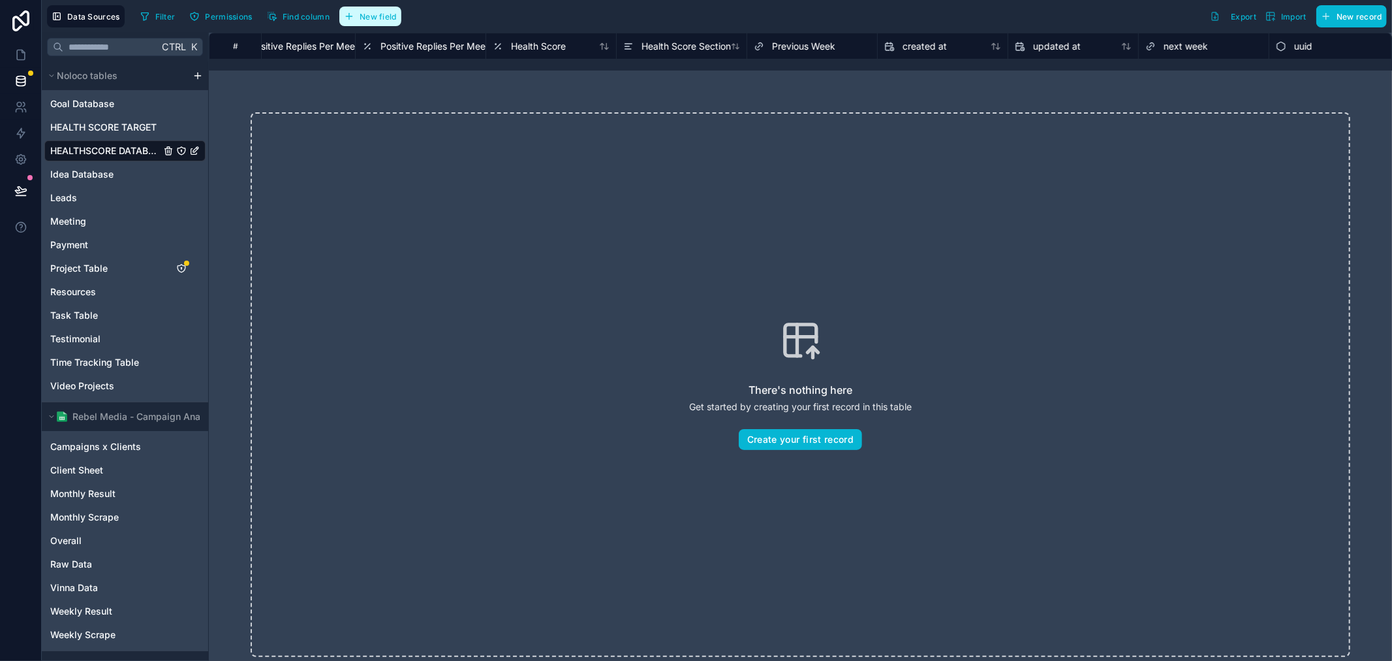
click at [395, 20] on span "New field" at bounding box center [378, 17] width 37 height 10
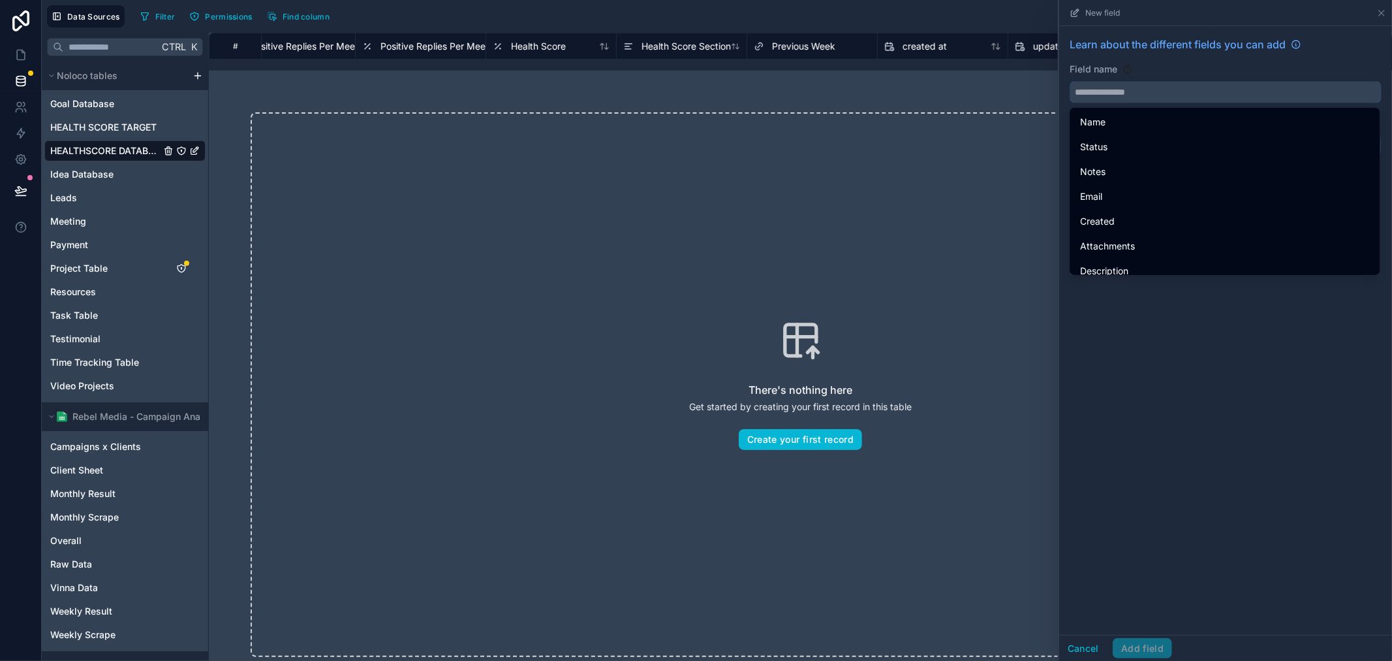
click at [1162, 94] on input "text" at bounding box center [1225, 92] width 311 height 21
click at [1146, 96] on input "text" at bounding box center [1225, 92] width 311 height 21
paste input "**********"
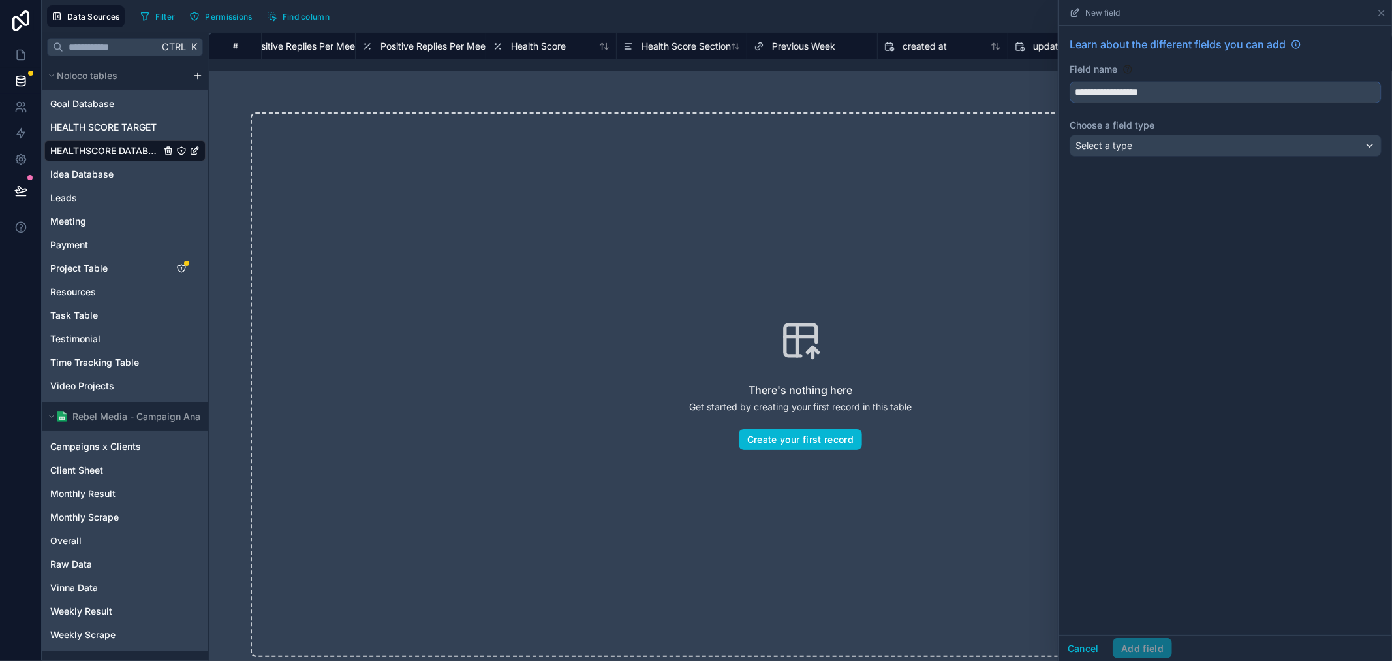
type input "**********"
click at [1190, 361] on div "**********" at bounding box center [1225, 330] width 333 height 608
click at [1211, 145] on div "Select a type" at bounding box center [1225, 145] width 311 height 21
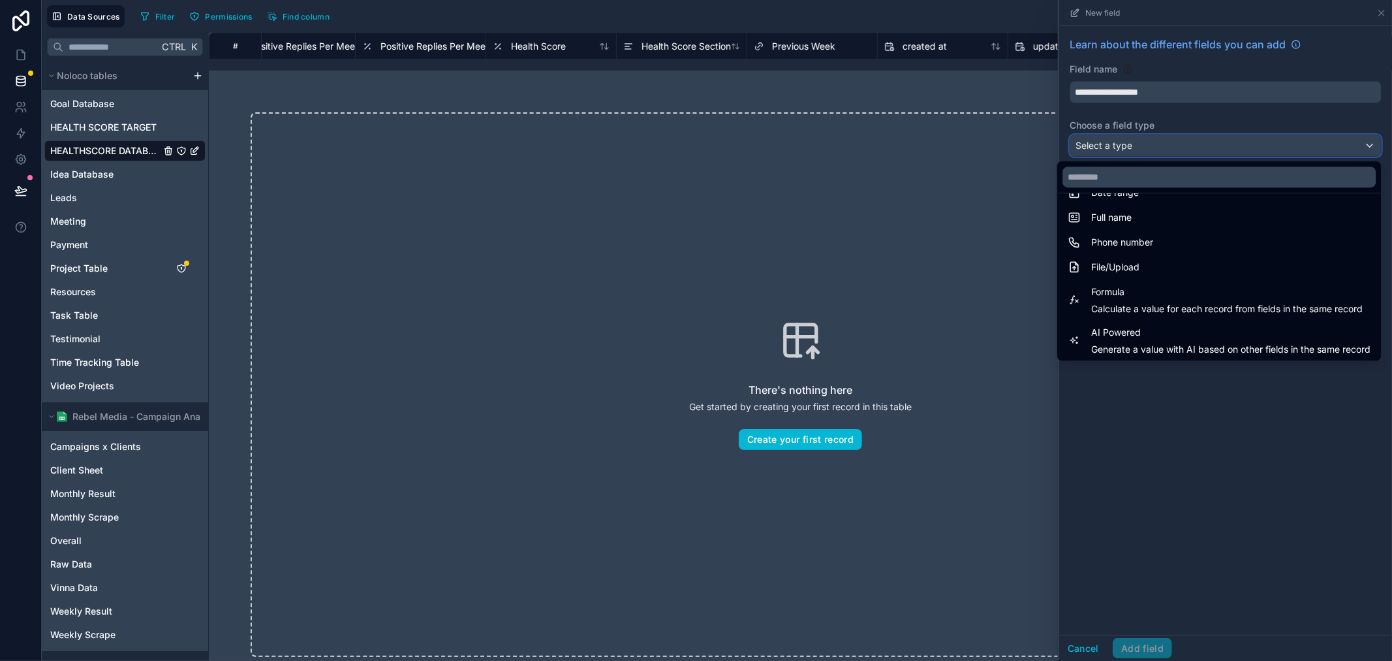
scroll to position [379, 0]
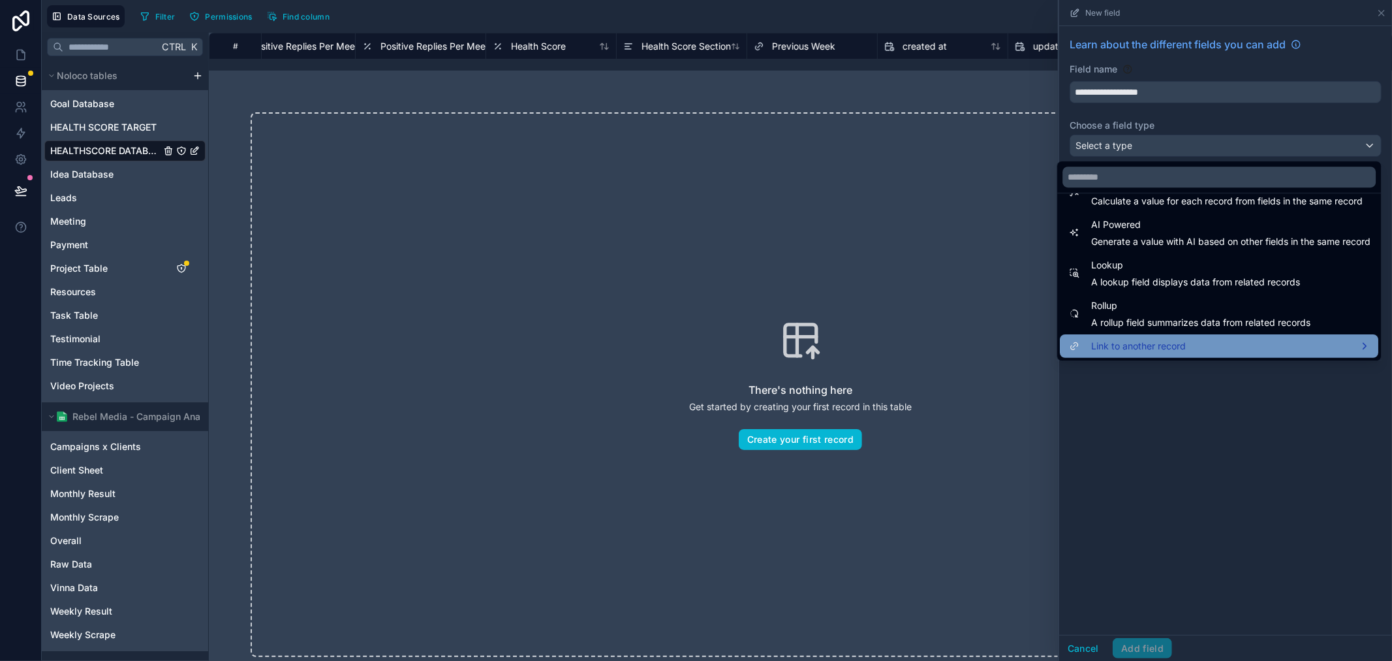
click at [1164, 354] on div "Link to another record" at bounding box center [1219, 345] width 319 height 23
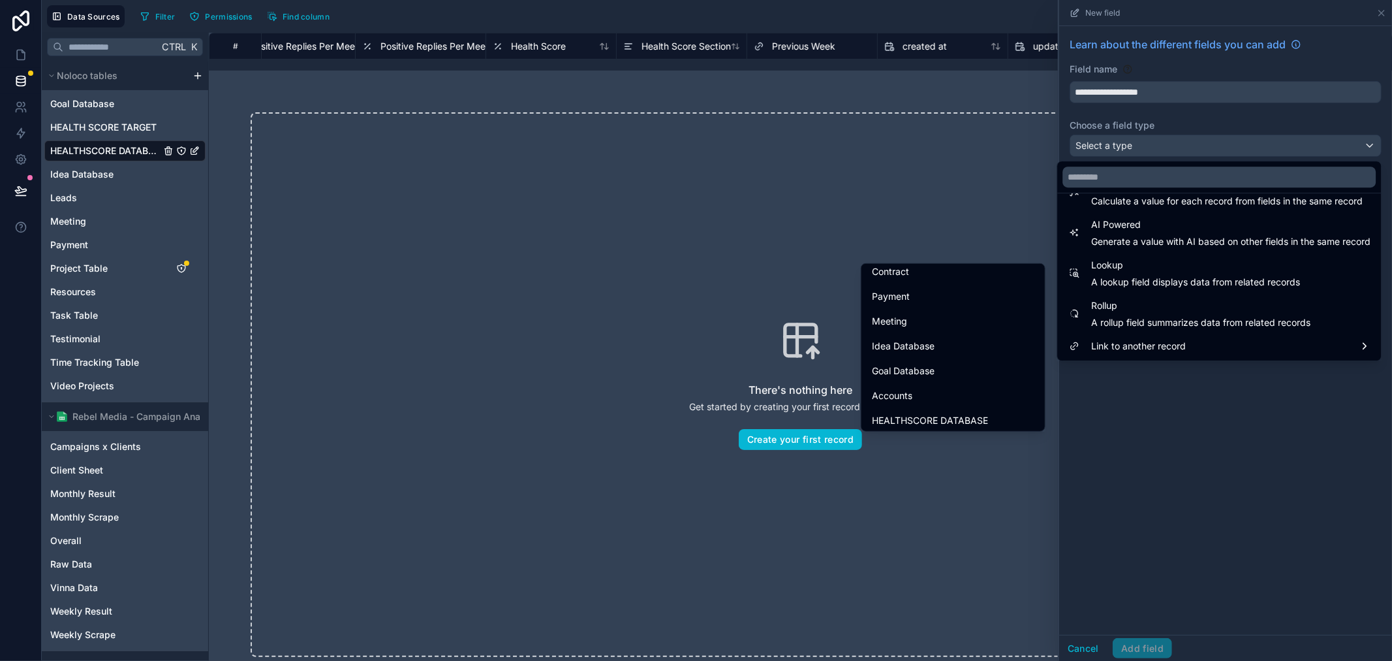
scroll to position [290, 0]
click at [954, 407] on span "HEALTHSCORE DATABASE" at bounding box center [930, 405] width 116 height 16
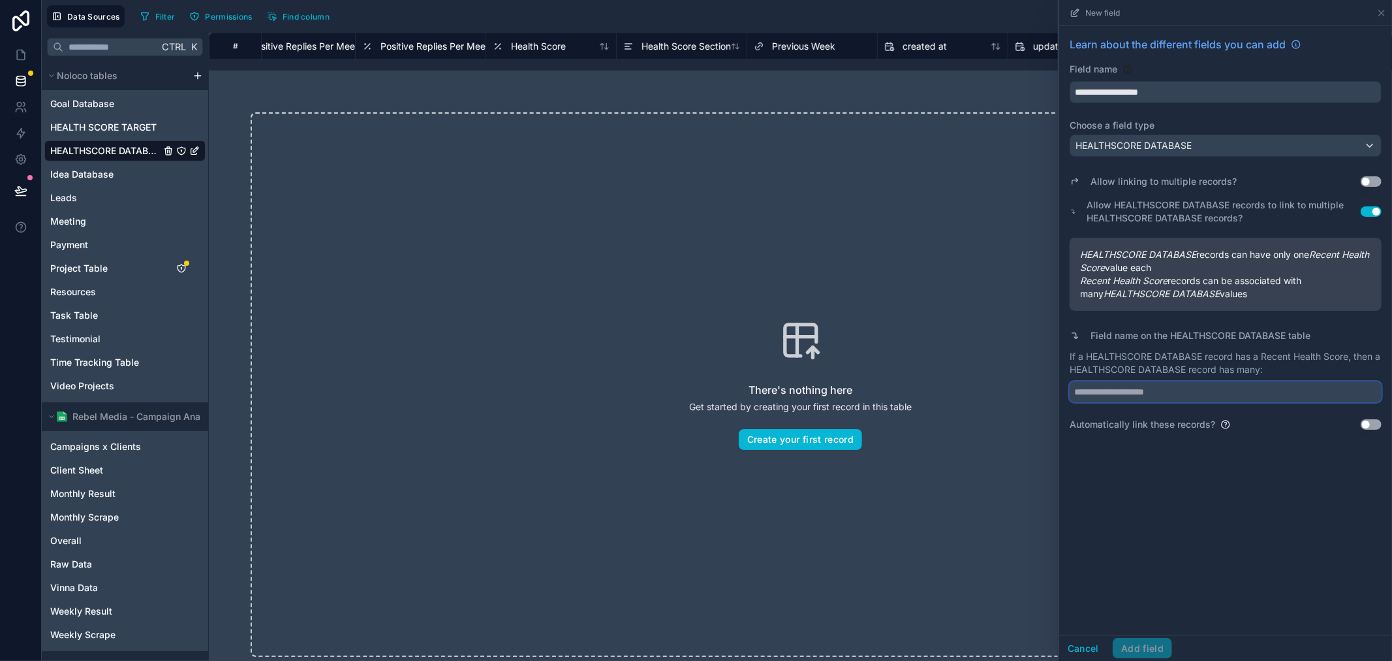
click at [1185, 392] on input "text" at bounding box center [1226, 391] width 312 height 21
paste input "**********"
type input "**********"
click at [1209, 525] on div "**********" at bounding box center [1225, 330] width 333 height 608
click at [1132, 649] on button "Add field" at bounding box center [1142, 648] width 59 height 21
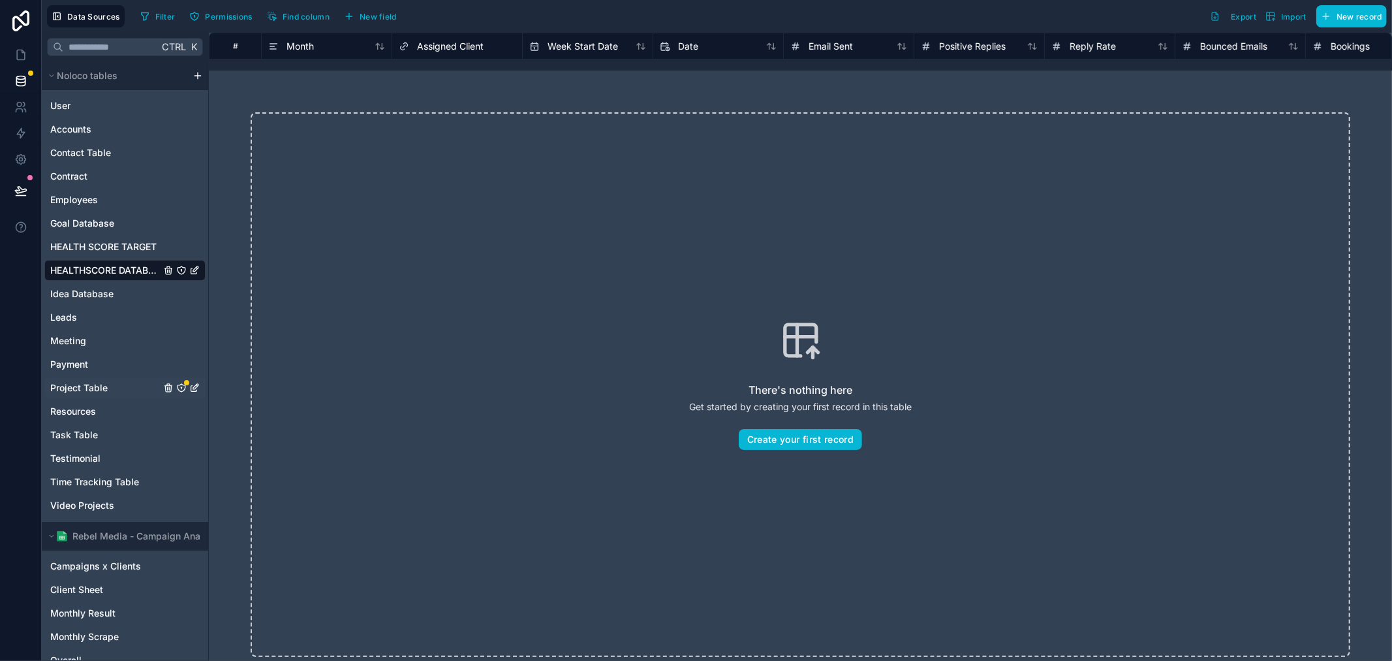
click at [74, 381] on span "Project Table" at bounding box center [78, 387] width 57 height 13
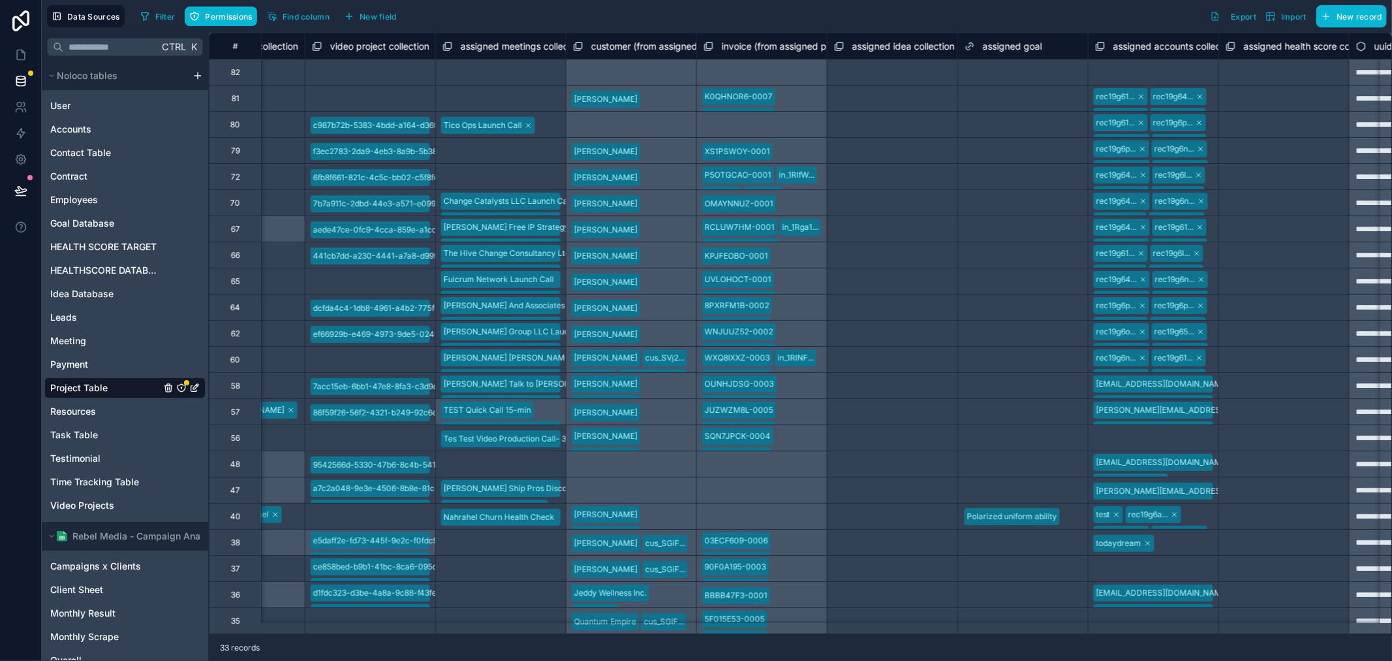
scroll to position [0, 9949]
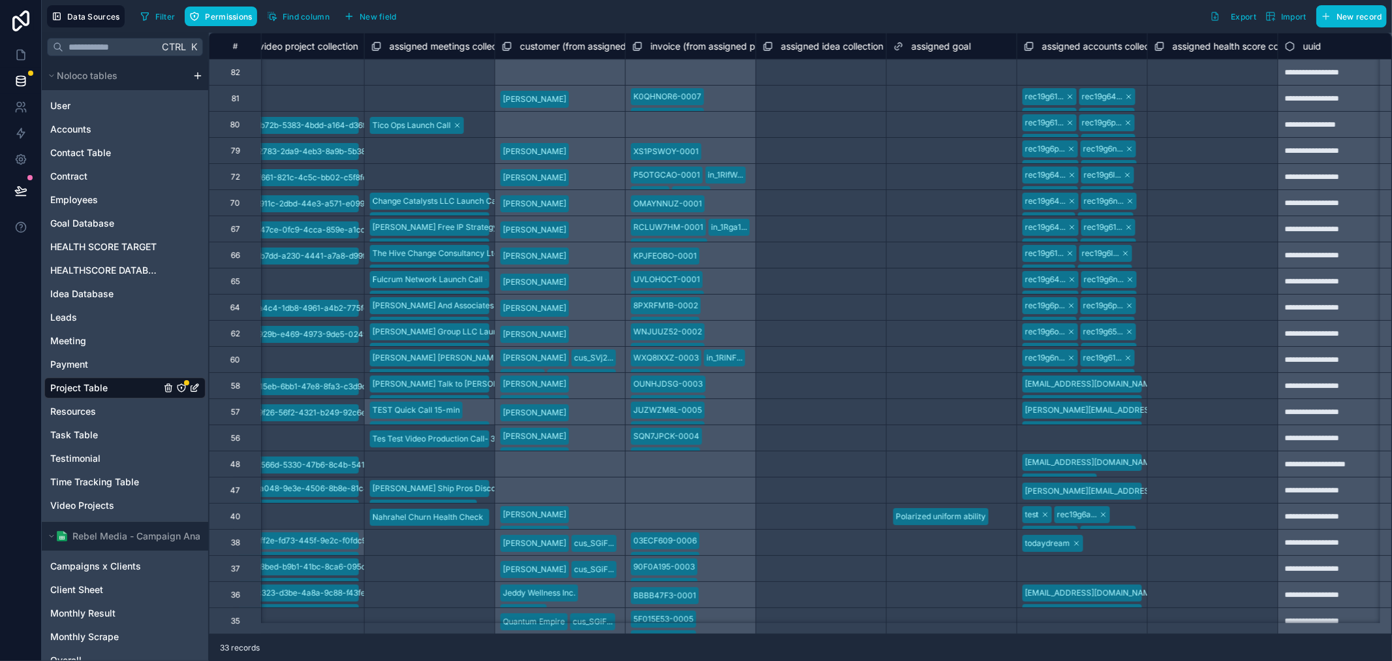
click at [1202, 149] on div "Select a assigned health score collection" at bounding box center [1213, 151] width 117 height 21
click at [1202, 149] on div "Select a assigned health score collection" at bounding box center [1213, 152] width 114 height 21
click at [1209, 149] on div "Select a assigned health score collection" at bounding box center [1213, 152] width 114 height 21
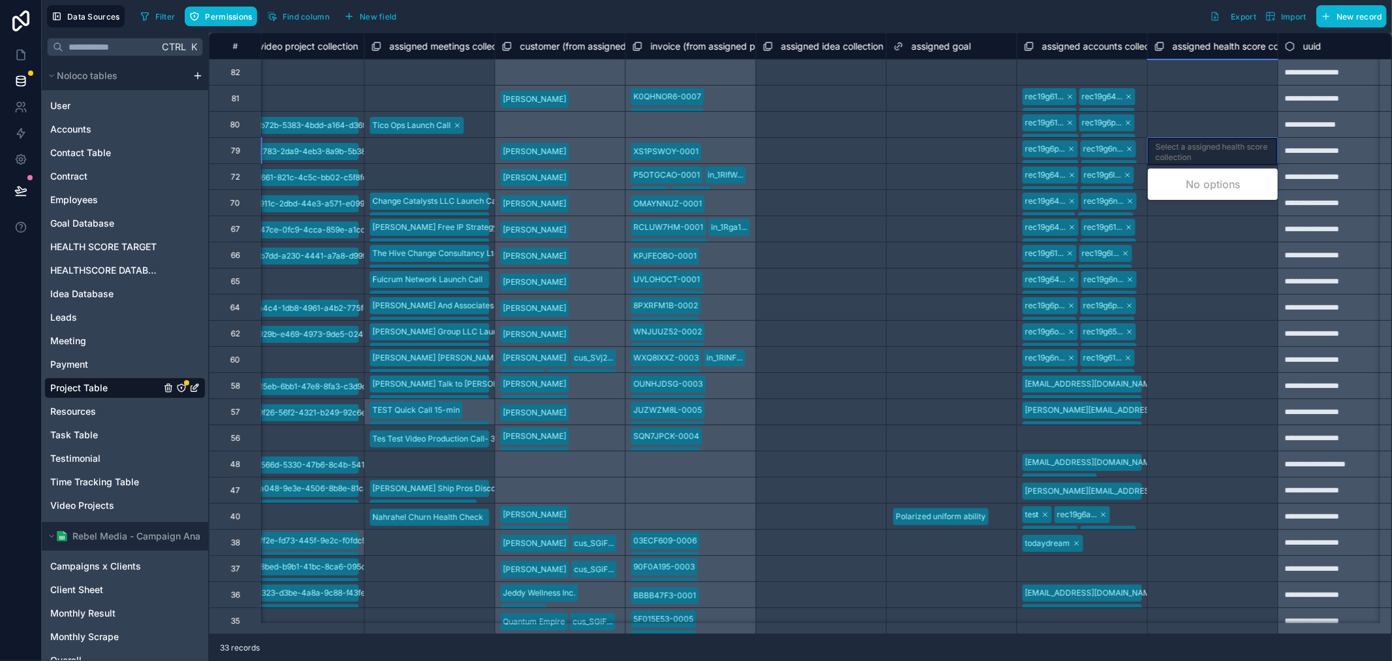
click at [1209, 149] on div "Select a assigned health score collection" at bounding box center [1213, 152] width 114 height 21
